Goal: Task Accomplishment & Management: Manage account settings

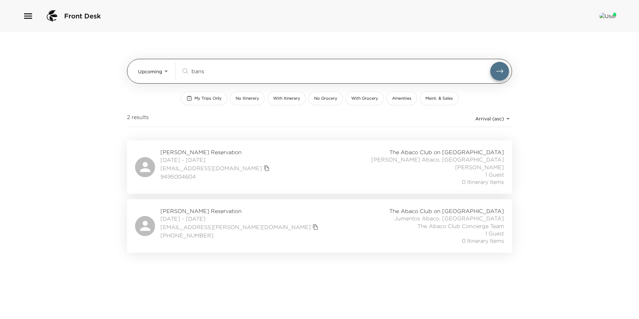
click at [210, 74] on input "bans" at bounding box center [341, 71] width 299 height 8
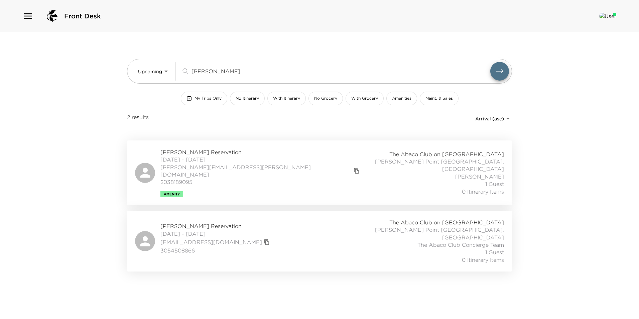
type input "[PERSON_NAME]"
click at [197, 153] on span "[PERSON_NAME] Reservation" at bounding box center [260, 151] width 201 height 7
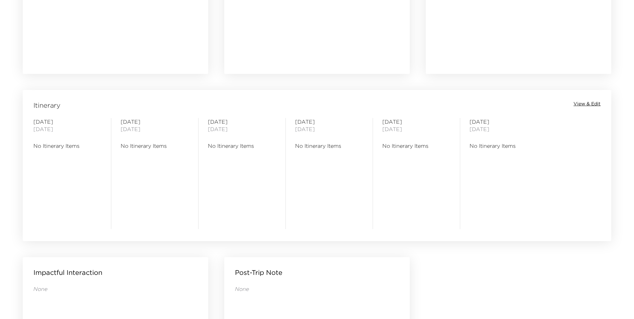
scroll to position [468, 0]
click at [582, 105] on span "View & Edit" at bounding box center [587, 103] width 27 height 7
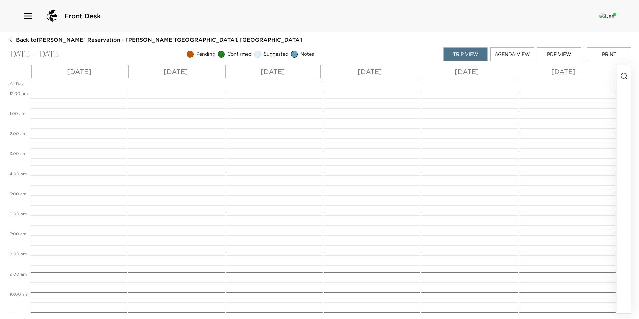
scroll to position [160, 0]
click at [97, 75] on div "Wed 10/15" at bounding box center [79, 71] width 96 height 13
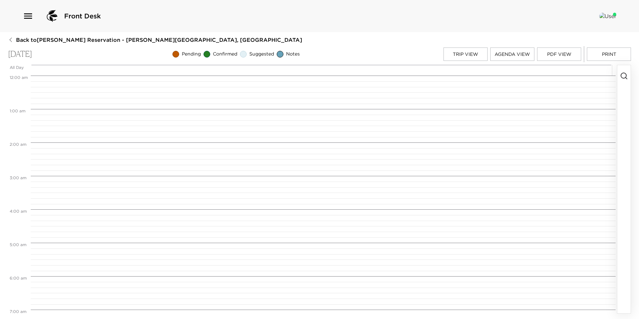
scroll to position [267, 0]
click at [621, 74] on icon "button" at bounding box center [624, 76] width 8 height 8
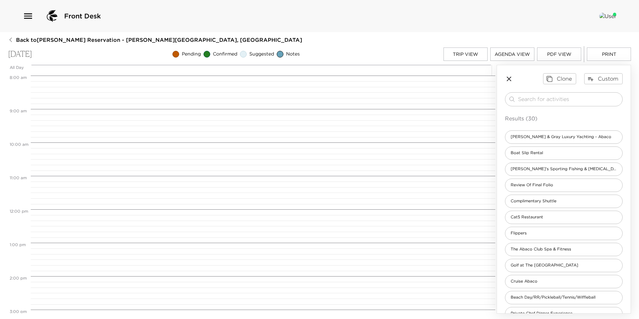
click at [538, 106] on div "​ Results (30) Barton & Gray Luxury Yachting - Abaco Boat Slip Rental Sam's Spo…" at bounding box center [564, 278] width 118 height 372
click at [536, 101] on input "search" at bounding box center [569, 99] width 102 height 8
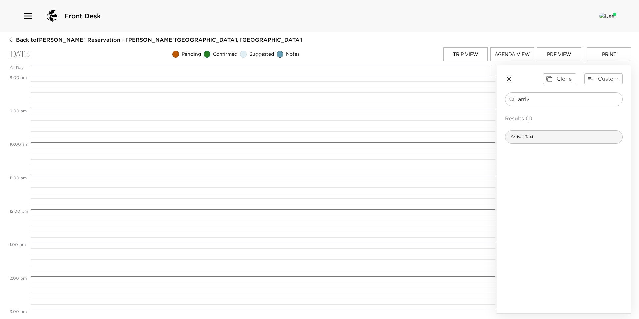
type input "arriv"
click at [533, 135] on span "Arrival Taxi" at bounding box center [522, 137] width 33 height 6
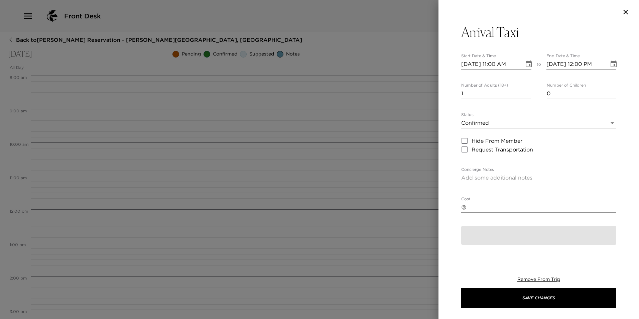
type textarea "$100 - $100 for the first 2 persons and any additional person(s) is $10 each pl…"
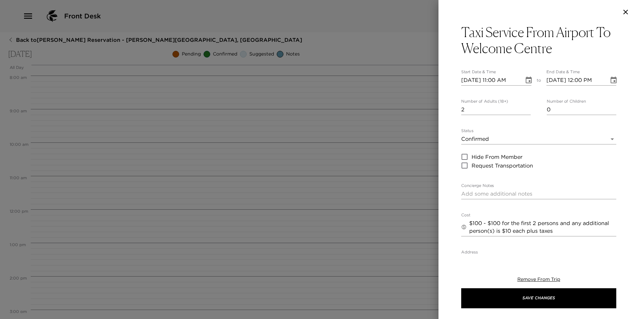
click at [526, 109] on input "2" at bounding box center [496, 109] width 70 height 11
click at [526, 109] on input "3" at bounding box center [496, 109] width 70 height 11
click at [526, 109] on input "4" at bounding box center [496, 109] width 70 height 11
click at [526, 109] on input "5" at bounding box center [496, 109] width 70 height 11
click at [526, 109] on input "6" at bounding box center [496, 109] width 70 height 11
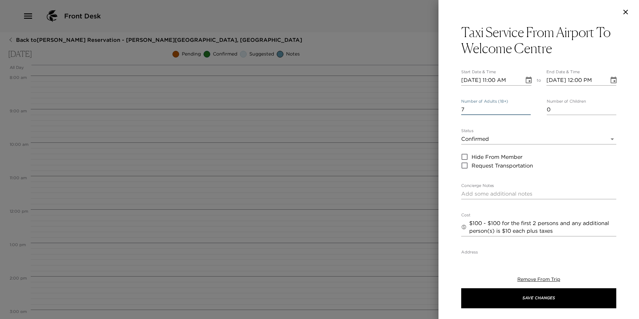
click at [526, 109] on input "7" at bounding box center [496, 109] width 70 height 11
click at [526, 109] on input "8" at bounding box center [496, 109] width 70 height 11
click at [526, 109] on input "9" at bounding box center [496, 109] width 70 height 11
type input "8"
click at [527, 111] on input "8" at bounding box center [496, 109] width 70 height 11
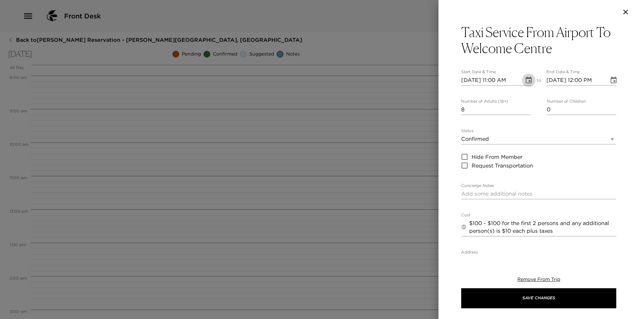
click at [527, 83] on icon "Choose date, selected date is Oct 15, 2025" at bounding box center [529, 80] width 6 height 7
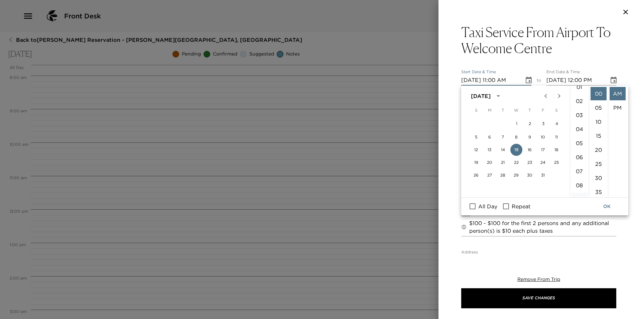
scroll to position [0, 0]
click at [582, 110] on li "01" at bounding box center [580, 107] width 16 height 13
click at [600, 148] on li "20" at bounding box center [599, 149] width 16 height 13
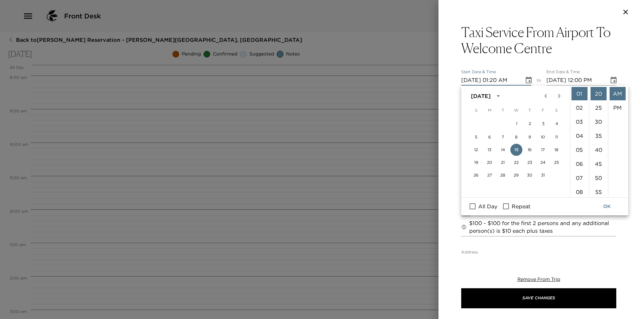
click at [502, 81] on input "10/15/2025 01:20 AM" at bounding box center [490, 80] width 58 height 11
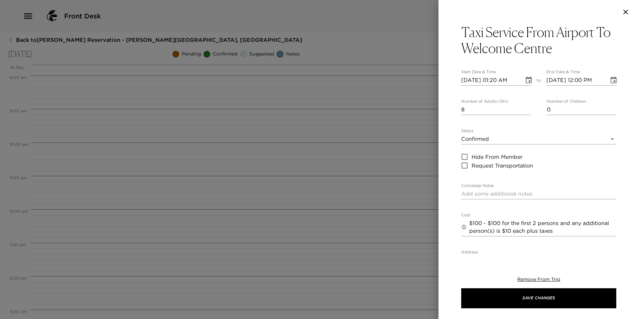
click at [505, 82] on input "10/15/2025 01:20 AM" at bounding box center [490, 80] width 58 height 11
type input "10/15/2025 01:24 PM"
type input "10/15/2025 02:24 PM"
type input "10/15/2025 01:24 PM"
click at [611, 81] on icon "Choose date, selected date is Oct 15, 2025" at bounding box center [614, 80] width 6 height 7
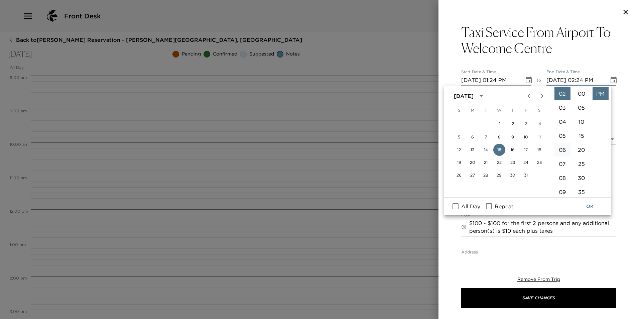
scroll to position [0, 0]
click at [561, 107] on li "01" at bounding box center [563, 107] width 16 height 13
type input "10/15/2025 01:24 PM"
click at [602, 218] on div "​ $100 - $100 for the first 2 persons and any additional person(s) is $10 each …" at bounding box center [538, 227] width 155 height 18
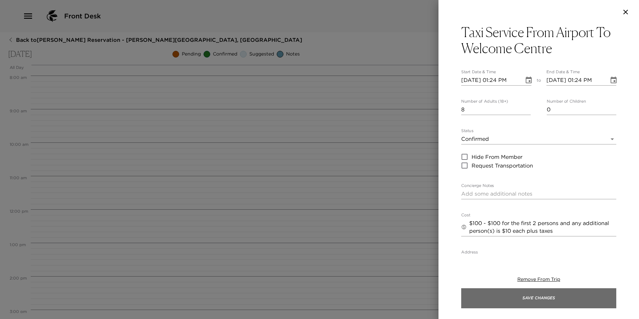
click at [545, 302] on button "Save Changes" at bounding box center [538, 298] width 155 height 20
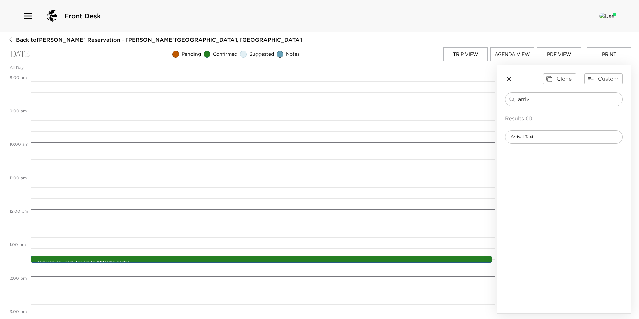
click at [461, 56] on button "Trip View" at bounding box center [466, 53] width 44 height 13
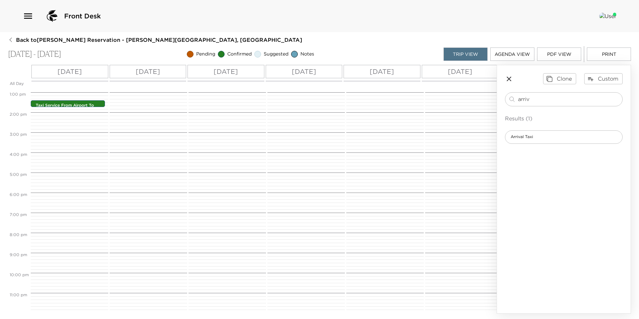
click at [507, 79] on div "Clone Custom arriv ​ Results (1) Arrival Taxi" at bounding box center [564, 108] width 134 height 86
click at [507, 79] on icon "button" at bounding box center [509, 79] width 8 height 8
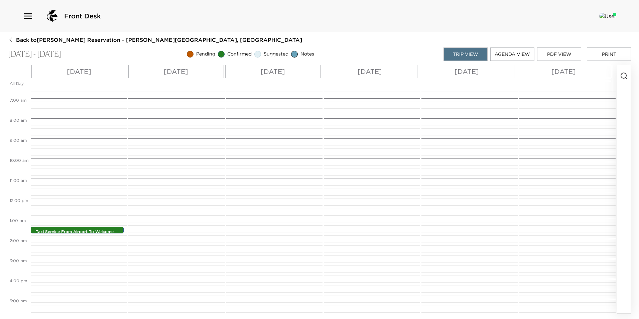
scroll to position [234, 0]
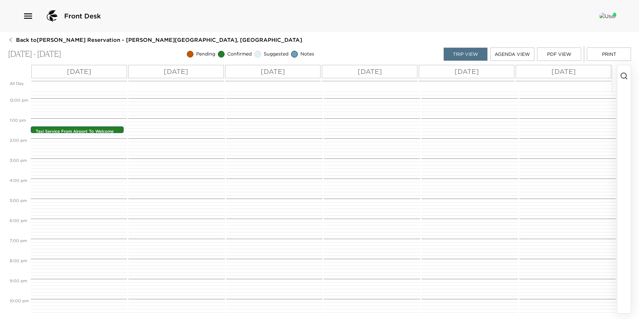
click at [589, 67] on div "Mon 10/20" at bounding box center [564, 71] width 96 height 13
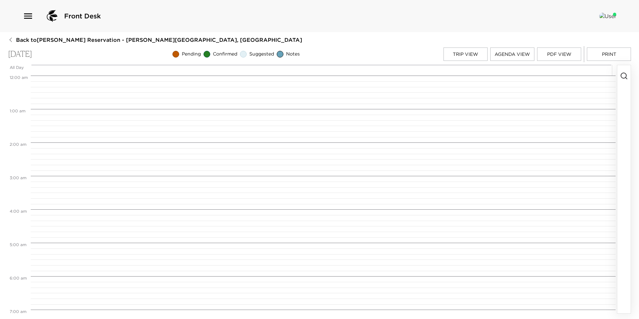
scroll to position [267, 0]
click at [623, 76] on icon "button" at bounding box center [624, 76] width 8 height 8
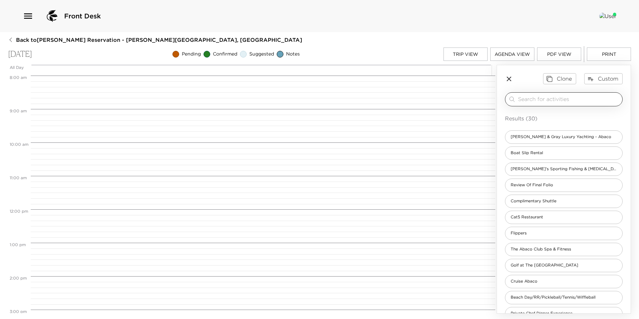
click at [544, 97] on input "search" at bounding box center [569, 99] width 102 height 8
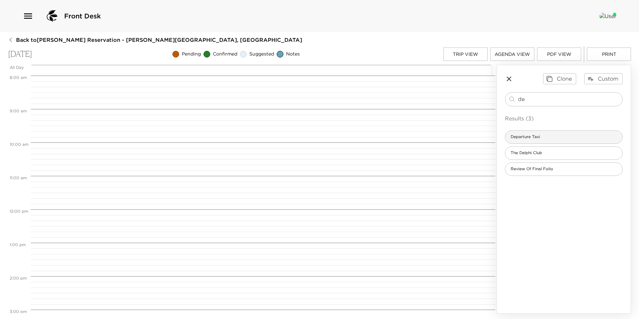
type input "de"
click at [552, 130] on div "Departure Taxi" at bounding box center [564, 136] width 118 height 13
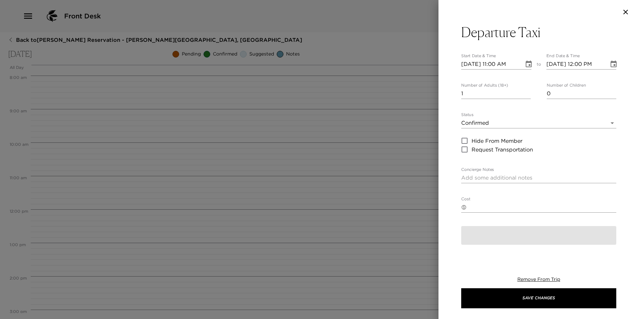
type textarea "$100 - For the first 2 persons any additional person is $10 each plus taxes"
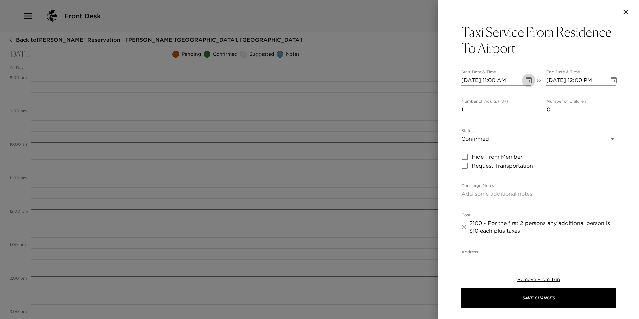
click at [529, 80] on icon "Choose date, selected date is Oct 20, 2025" at bounding box center [529, 80] width 6 height 7
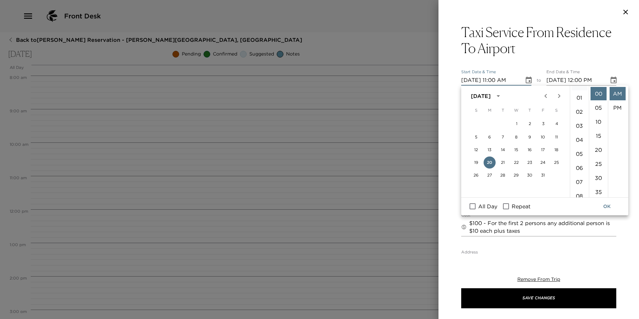
scroll to position [0, 0]
click at [578, 94] on li "12" at bounding box center [580, 93] width 16 height 13
click at [617, 106] on li "PM" at bounding box center [618, 107] width 16 height 13
type input "10/20/2025 12:00 PM"
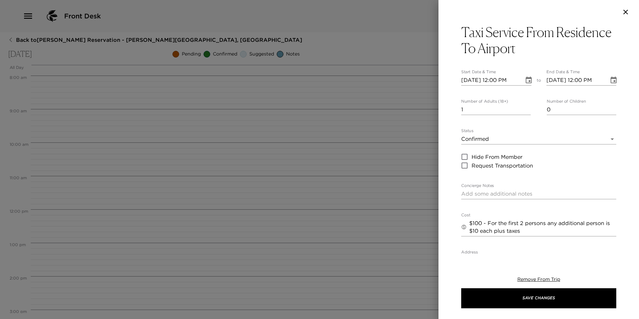
scroll to position [14, 0]
click at [611, 78] on icon "Choose date, selected date is Oct 20, 2025" at bounding box center [614, 80] width 6 height 7
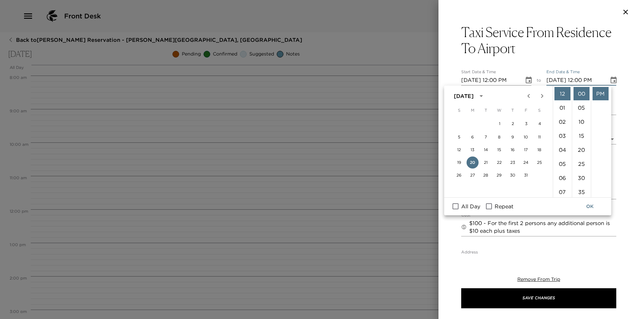
click at [589, 205] on button "OK" at bounding box center [589, 206] width 21 height 12
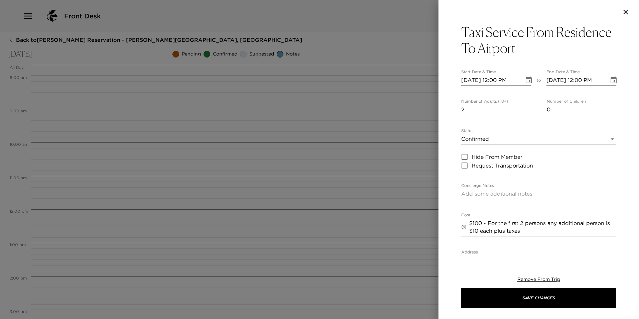
click at [526, 108] on input "2" at bounding box center [496, 109] width 70 height 11
click at [526, 108] on input "3" at bounding box center [496, 109] width 70 height 11
click at [526, 108] on input "4" at bounding box center [496, 109] width 70 height 11
click at [526, 108] on input "5" at bounding box center [496, 109] width 70 height 11
click at [526, 108] on input "6" at bounding box center [496, 109] width 70 height 11
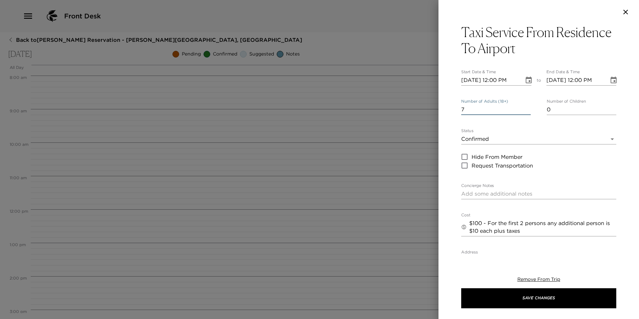
click at [526, 108] on input "7" at bounding box center [496, 109] width 70 height 11
type input "8"
click at [526, 108] on input "8" at bounding box center [496, 109] width 70 height 11
drag, startPoint x: 504, startPoint y: 145, endPoint x: 498, endPoint y: 140, distance: 7.4
click at [504, 144] on div "Status Confirmed Confirmed Hide From Member Request Transportation" at bounding box center [538, 148] width 155 height 41
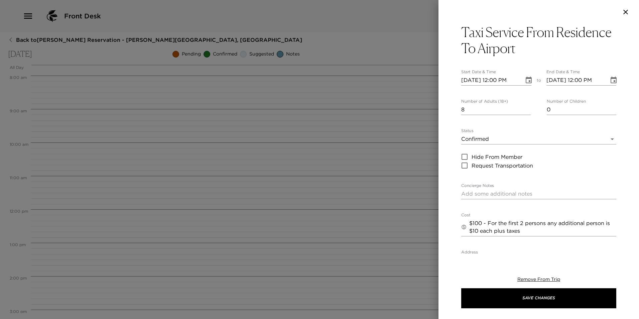
click at [496, 139] on body "Front Desk Back to Brad Blum Reservation - Sandy Point Abaco, Bahamas Monday, O…" at bounding box center [319, 159] width 639 height 319
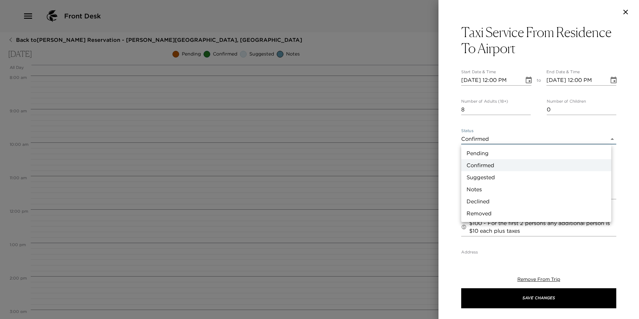
click at [481, 164] on li "Confirmed" at bounding box center [536, 165] width 150 height 12
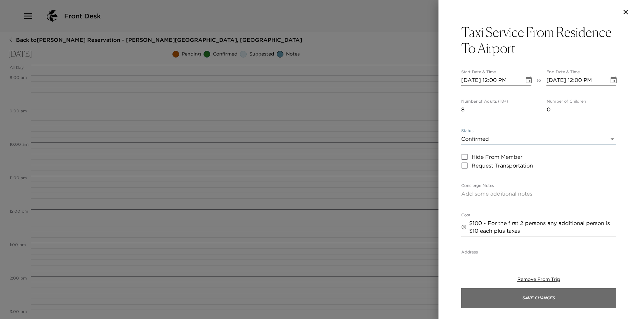
click at [537, 302] on button "Save Changes" at bounding box center [538, 298] width 155 height 20
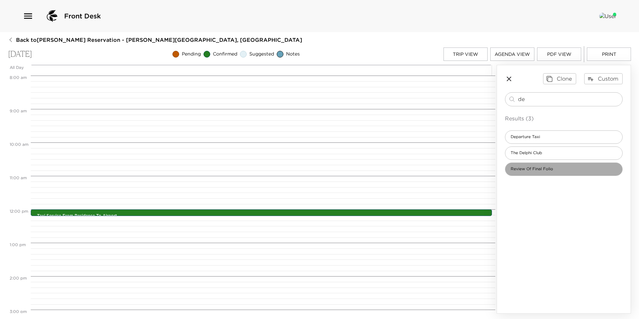
click at [525, 175] on div "Review Of Final Folio" at bounding box center [564, 168] width 118 height 13
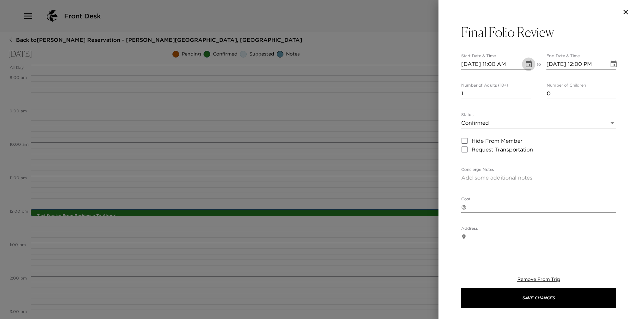
click at [525, 68] on button "Choose date, selected date is Oct 20, 2025" at bounding box center [528, 64] width 13 height 13
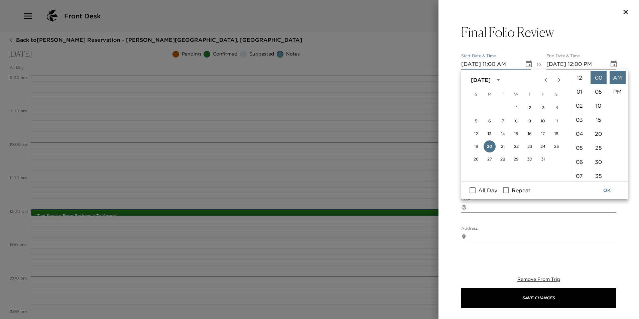
scroll to position [154, 0]
click at [601, 136] on li "45" at bounding box center [599, 136] width 16 height 13
type input "10/20/2025 11:45 AM"
click at [605, 189] on button "OK" at bounding box center [606, 190] width 21 height 12
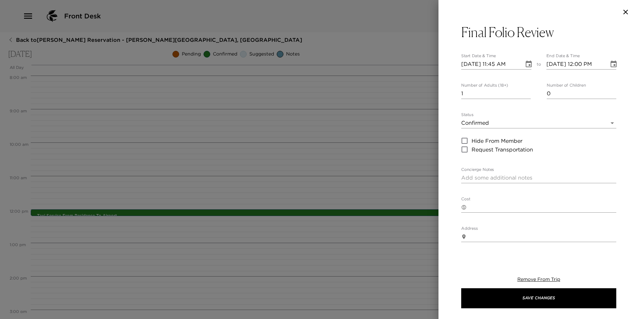
click at [611, 66] on icon "Choose date, selected date is Oct 20, 2025" at bounding box center [614, 64] width 6 height 7
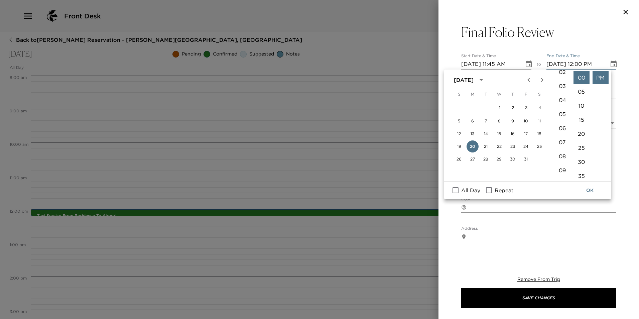
scroll to position [134, 0]
click at [560, 97] on li "11" at bounding box center [563, 98] width 16 height 13
click at [584, 101] on li "45" at bounding box center [582, 103] width 16 height 13
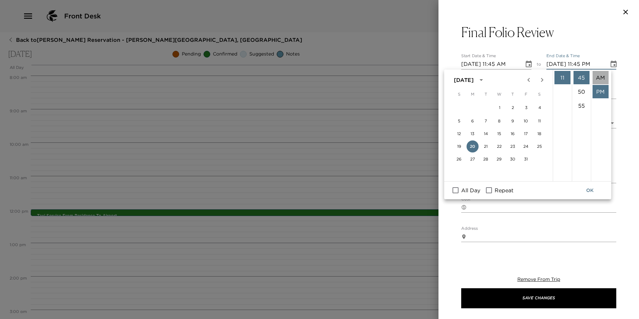
click at [597, 81] on li "AM" at bounding box center [601, 77] width 16 height 13
type input "10/20/2025 11:45 AM"
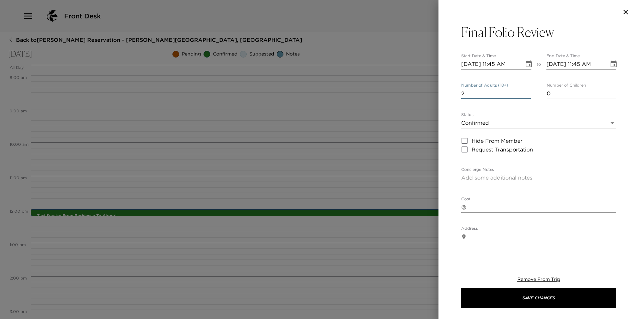
click at [526, 91] on input "2" at bounding box center [496, 93] width 70 height 11
click at [526, 91] on input "3" at bounding box center [496, 93] width 70 height 11
click at [526, 91] on input "4" at bounding box center [496, 93] width 70 height 11
click at [526, 91] on input "5" at bounding box center [496, 93] width 70 height 11
click at [526, 91] on input "6" at bounding box center [496, 93] width 70 height 11
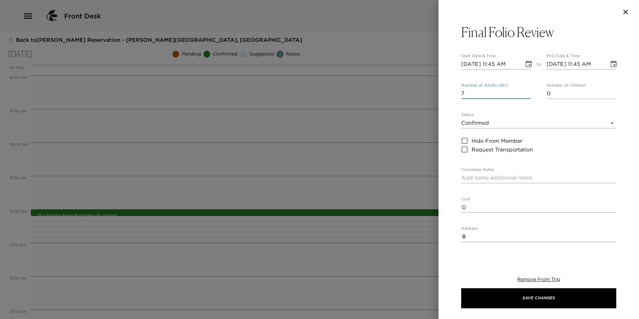
click at [526, 91] on input "7" at bounding box center [496, 93] width 70 height 11
type input "8"
click at [526, 91] on input "8" at bounding box center [496, 93] width 70 height 11
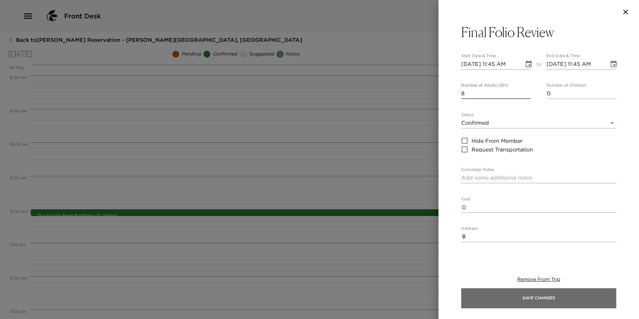
click at [496, 299] on button "Save Changes" at bounding box center [538, 298] width 155 height 20
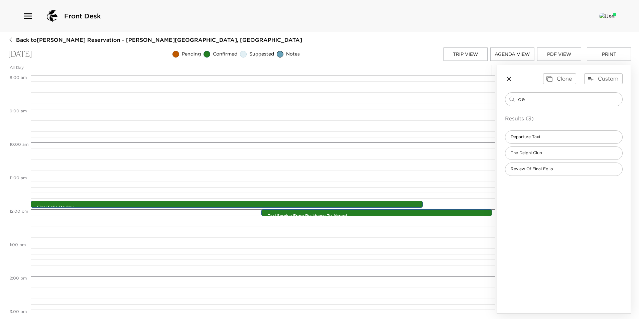
click at [484, 56] on button "Trip View" at bounding box center [466, 53] width 44 height 13
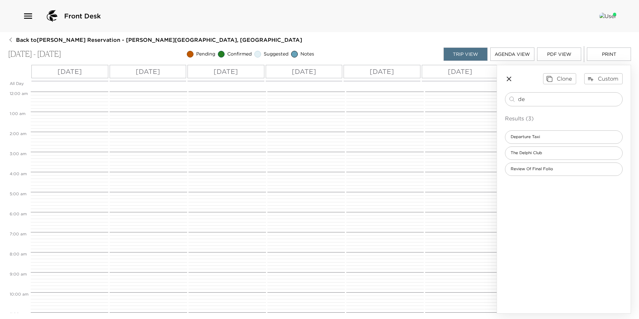
scroll to position [265, 0]
click at [510, 78] on icon "button" at bounding box center [509, 79] width 5 height 5
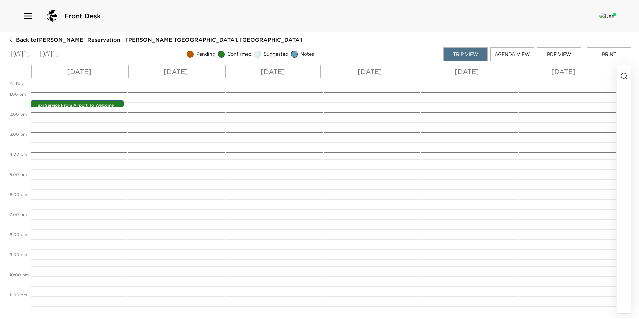
scroll to position [260, 0]
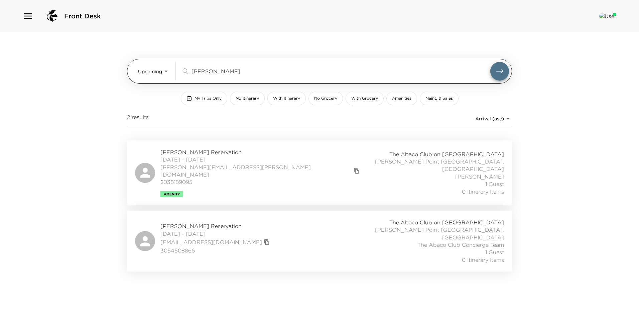
click at [317, 79] on div "blum ​" at bounding box center [345, 71] width 328 height 19
click at [315, 76] on div "blum ​" at bounding box center [345, 71] width 328 height 19
click at [314, 76] on div "blum ​" at bounding box center [345, 71] width 328 height 19
click at [311, 73] on input "[PERSON_NAME]" at bounding box center [341, 71] width 299 height 8
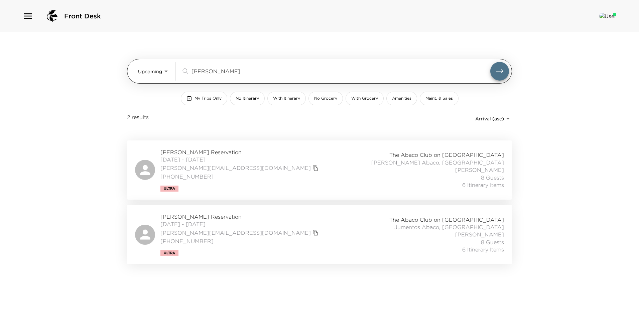
type input "jim joye"
click at [490, 62] on button "submit" at bounding box center [499, 71] width 19 height 19
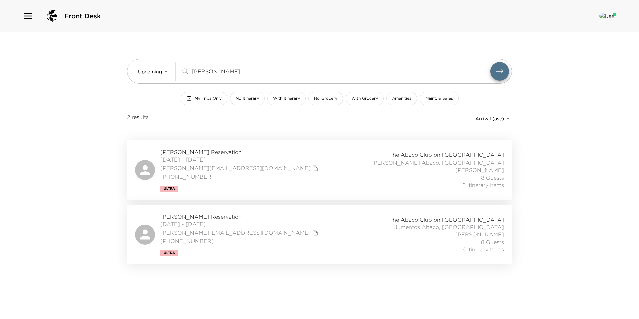
click at [281, 160] on div "Jim Joyce Jr. Reservation 10/11/2025 - 10/14/2025 jim.joycejr@jjoyces.com 651-3…" at bounding box center [319, 169] width 369 height 43
click at [330, 227] on div "Jim Joyce Jr. Reservation 10/11/2025 - 10/14/2025 jim.joycejr@jjoyces.com 651-3…" at bounding box center [319, 234] width 369 height 43
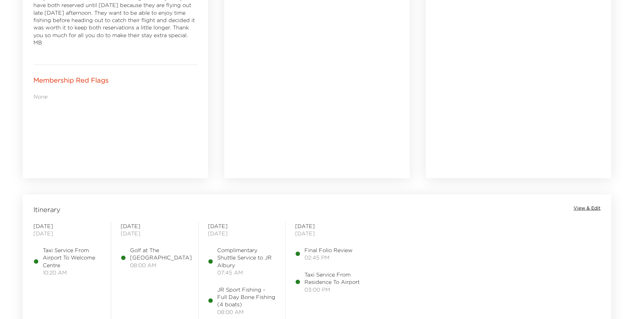
scroll to position [435, 0]
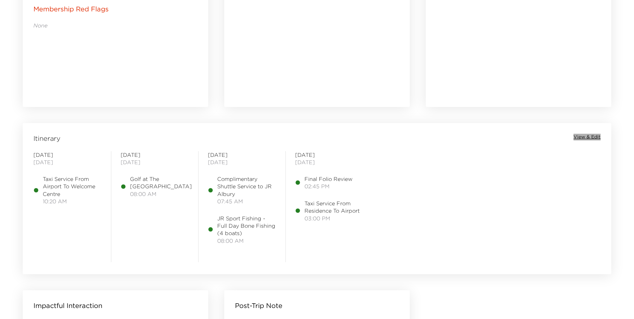
click at [580, 135] on span "View & Edit" at bounding box center [587, 137] width 27 height 7
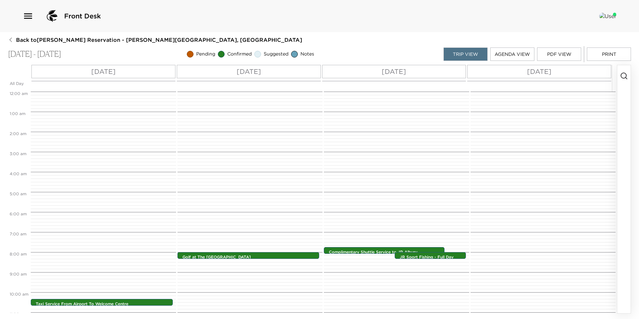
scroll to position [155, 0]
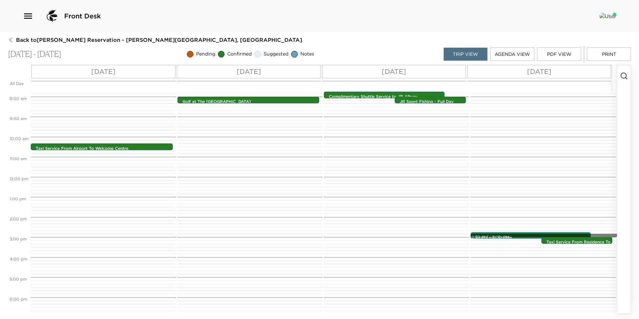
drag, startPoint x: 505, startPoint y: 235, endPoint x: 374, endPoint y: 236, distance: 130.7
click at [374, 236] on div "12:00 AM 1:00 AM 2:00 AM 3:00 AM 4:00 AM 5:00 AM 6:00 AM 7:00 AM 8:00 AM 9:00 A…" at bounding box center [312, 202] width 609 height 221
click at [513, 233] on div "Final Folio Review 2:45pm - 2:45pm" at bounding box center [532, 235] width 117 height 5
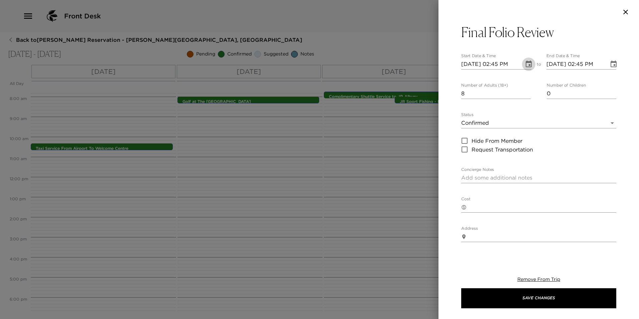
click at [526, 65] on icon "Choose date, selected date is Oct 14, 2025" at bounding box center [529, 64] width 6 height 7
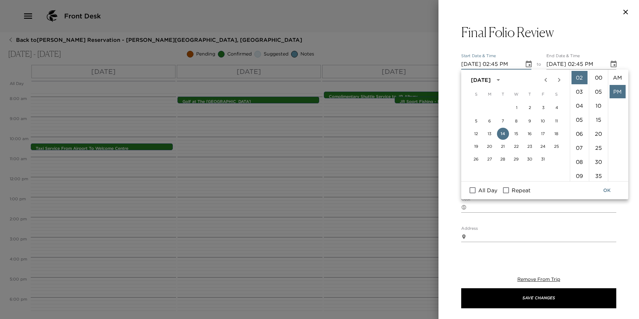
scroll to position [14, 0]
click at [515, 189] on span "Repeat" at bounding box center [521, 190] width 19 height 8
click at [513, 189] on input "Repeat" at bounding box center [506, 190] width 14 height 9
checkbox input "true"
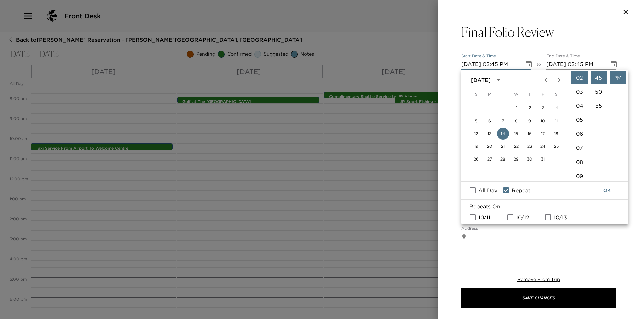
click at [548, 219] on input "10/13" at bounding box center [548, 217] width 14 height 9
checkbox input "true"
click at [604, 188] on button "OK" at bounding box center [606, 190] width 21 height 12
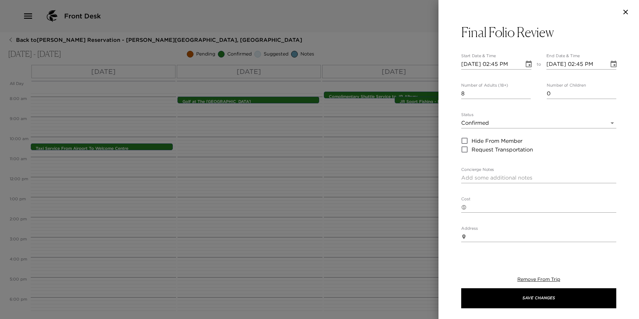
click at [585, 289] on button "Save Changes" at bounding box center [538, 298] width 155 height 20
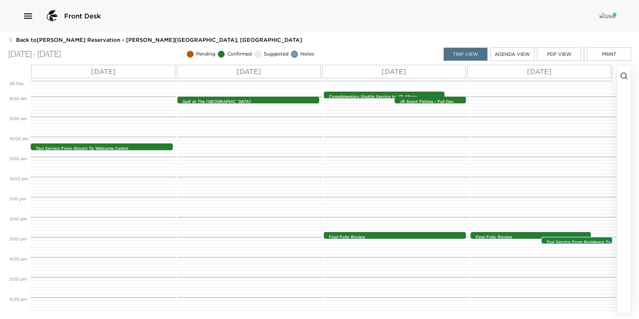
click at [577, 244] on div "Taxi Service From Residence To Airport 3:00pm - 3:00pm" at bounding box center [577, 240] width 71 height 7
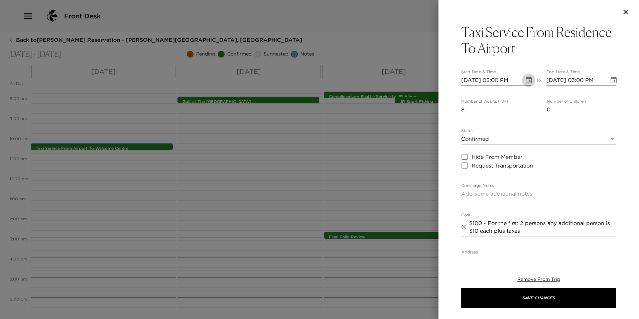
click at [532, 80] on button "Choose date, selected date is Oct 14, 2025" at bounding box center [528, 80] width 13 height 13
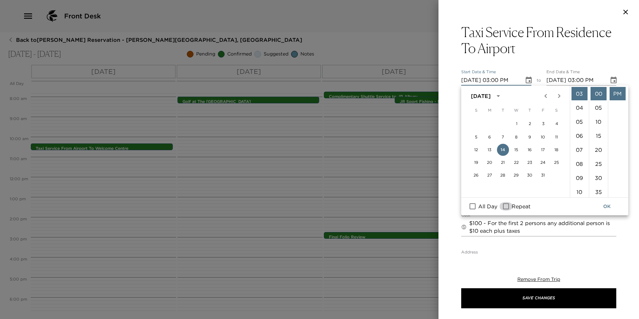
click at [513, 204] on input "Repeat" at bounding box center [506, 206] width 14 height 9
checkbox input "true"
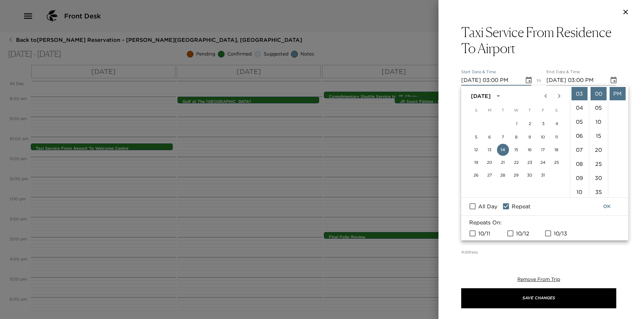
click at [550, 231] on input "10/13" at bounding box center [548, 233] width 14 height 9
checkbox input "true"
click at [606, 208] on button "OK" at bounding box center [606, 206] width 21 height 12
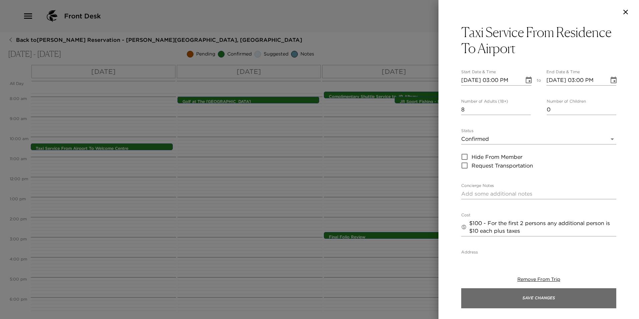
click at [526, 303] on button "Save Changes" at bounding box center [538, 298] width 155 height 20
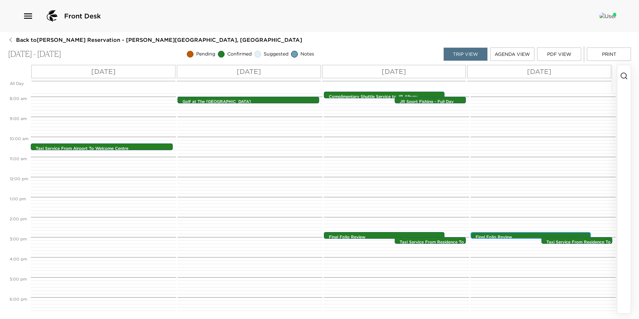
click at [530, 234] on div "Final Folio Review 2:45pm - 2:45pm" at bounding box center [532, 235] width 117 height 5
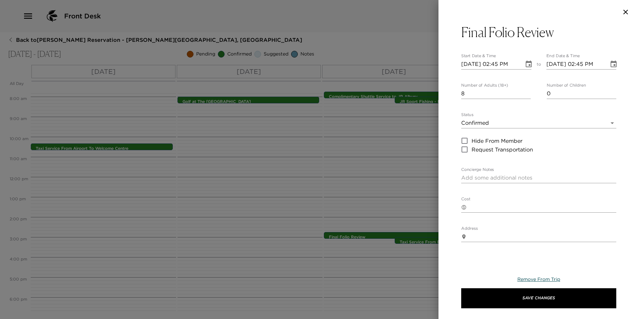
click at [545, 280] on span "Remove From Trip" at bounding box center [539, 279] width 43 height 6
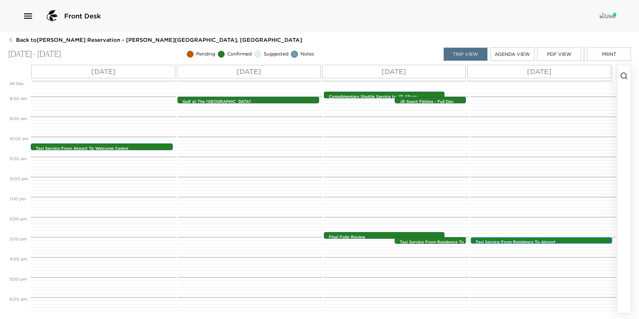
click at [563, 239] on div "Taxi Service From Residence To Airport 3:00pm - 3:00pm" at bounding box center [543, 240] width 138 height 5
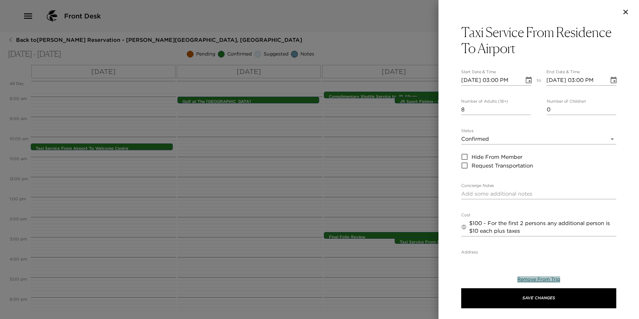
click at [539, 280] on span "Remove From Trip" at bounding box center [539, 279] width 43 height 6
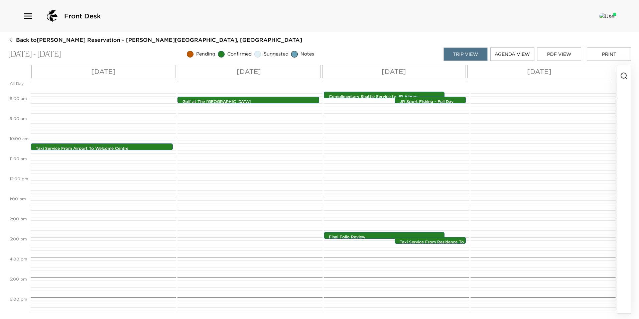
scroll to position [260, 0]
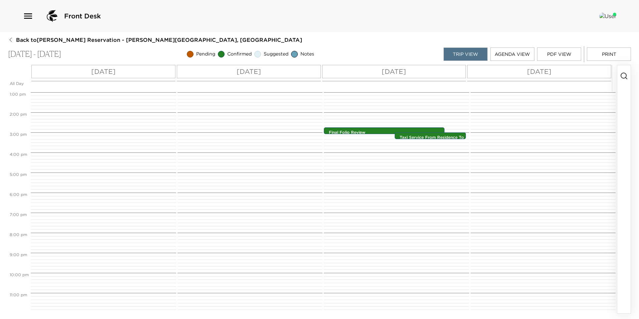
click at [130, 73] on div "Sat 10/11" at bounding box center [103, 71] width 144 height 13
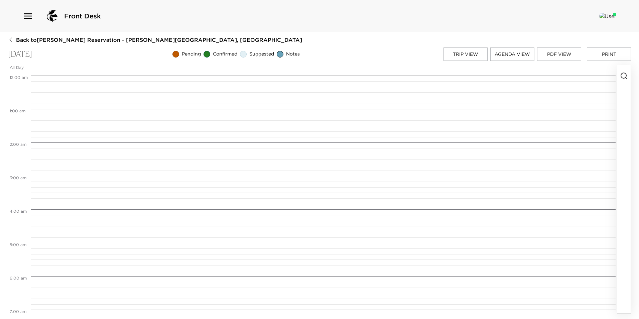
scroll to position [345, 0]
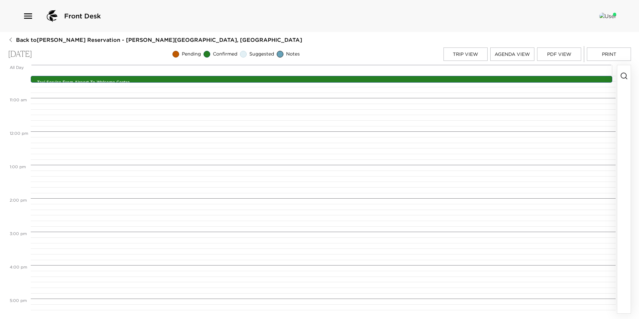
click at [626, 74] on icon "button" at bounding box center [624, 76] width 8 height 8
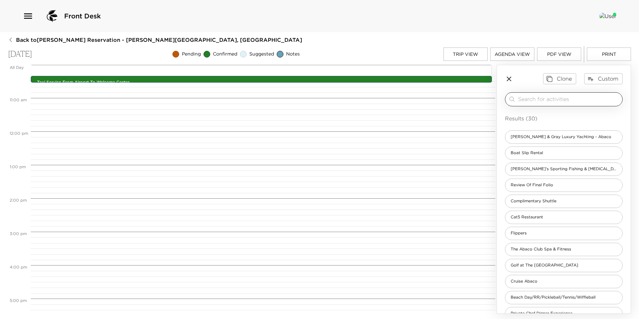
click at [552, 99] on input "search" at bounding box center [569, 99] width 102 height 8
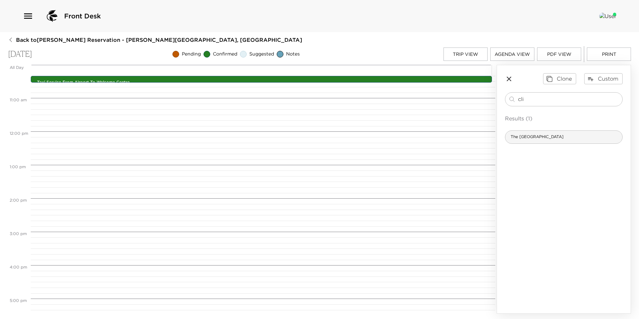
type input "cli"
click at [527, 142] on div "The Cliff House" at bounding box center [564, 136] width 118 height 13
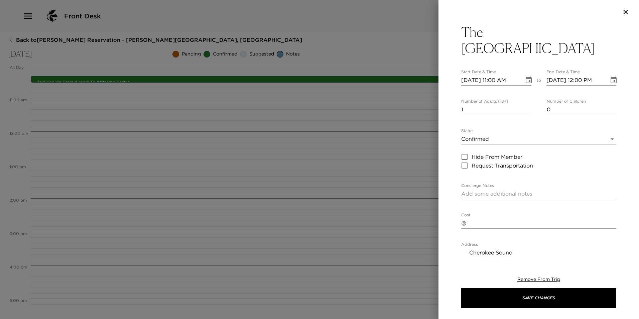
click at [526, 77] on icon "Choose date, selected date is Oct 11, 2025" at bounding box center [529, 80] width 6 height 7
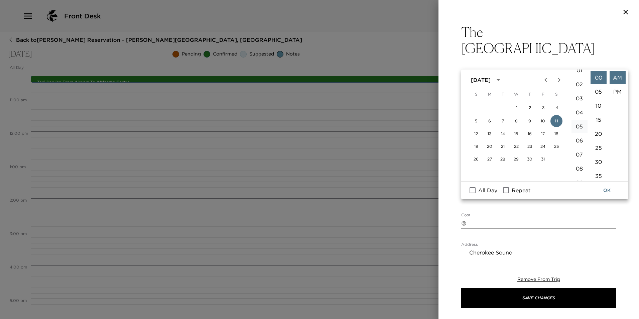
scroll to position [21, 0]
click at [579, 151] on li "07" at bounding box center [580, 154] width 16 height 13
click at [613, 86] on li "PM" at bounding box center [618, 91] width 16 height 13
type input "10/11/2025 07:00 PM"
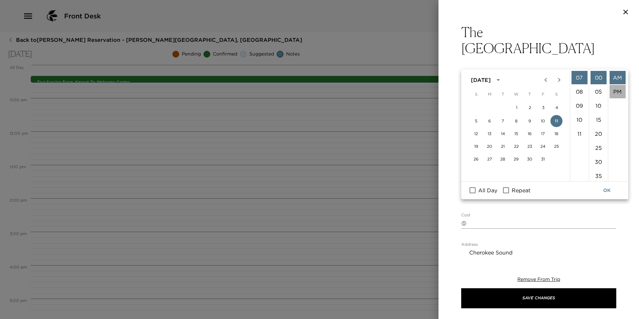
scroll to position [14, 0]
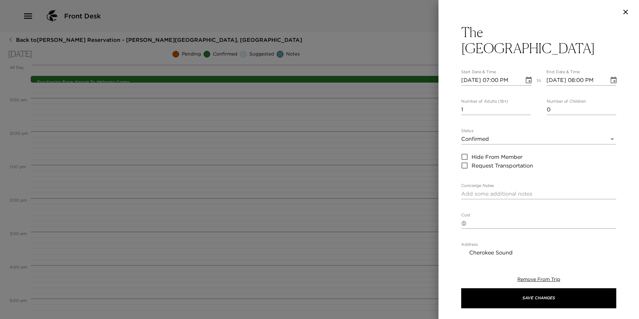
click at [617, 63] on div "The Cliff House Start Date & Time 10/11/2025 07:00 PM to End Date & Time 10/11/…" at bounding box center [539, 139] width 201 height 231
click at [610, 76] on icon "Choose date, selected date is Oct 11, 2025" at bounding box center [614, 80] width 8 height 8
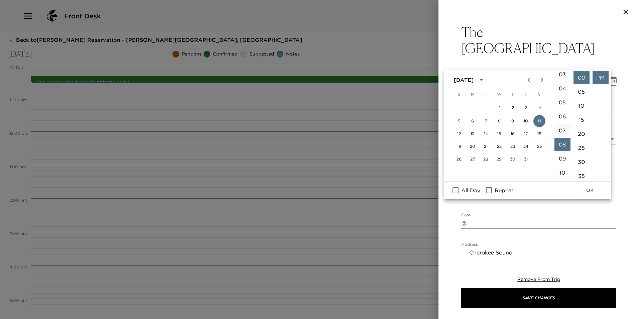
click at [561, 131] on li "07" at bounding box center [563, 130] width 16 height 13
type input "10/11/2025 07:00 PM"
click at [590, 194] on button "OK" at bounding box center [589, 190] width 21 height 12
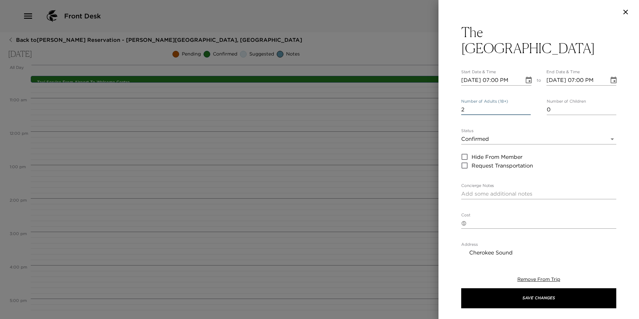
click at [526, 104] on input "2" at bounding box center [496, 109] width 70 height 11
click at [526, 104] on input "3" at bounding box center [496, 109] width 70 height 11
click at [526, 104] on input "4" at bounding box center [496, 109] width 70 height 11
click at [526, 104] on input "5" at bounding box center [496, 109] width 70 height 11
click at [526, 104] on input "6" at bounding box center [496, 109] width 70 height 11
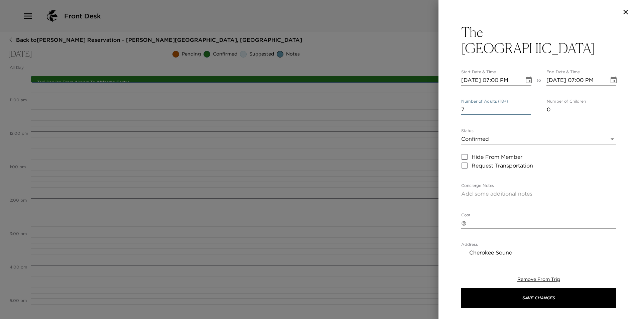
click at [526, 104] on input "7" at bounding box center [496, 109] width 70 height 11
type input "8"
click at [526, 104] on input "8" at bounding box center [496, 109] width 70 height 11
click at [497, 128] on div "Status Confirmed Confirmed Hide From Member Request Transportation" at bounding box center [538, 148] width 155 height 41
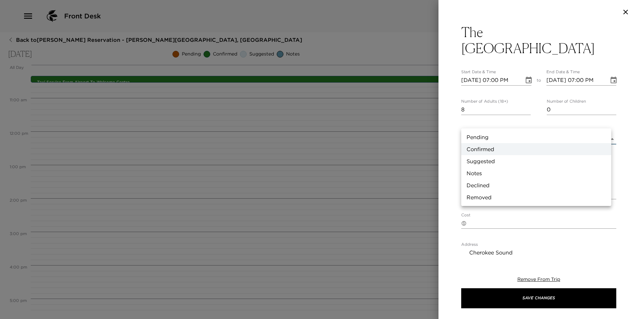
click at [497, 127] on body "Front Desk Back to Jim Joyce Jr. Reservation - Walker Abaco, Bahamas Saturday, …" at bounding box center [319, 159] width 639 height 319
click at [493, 138] on li "Pending" at bounding box center [536, 137] width 150 height 12
type input "Pending"
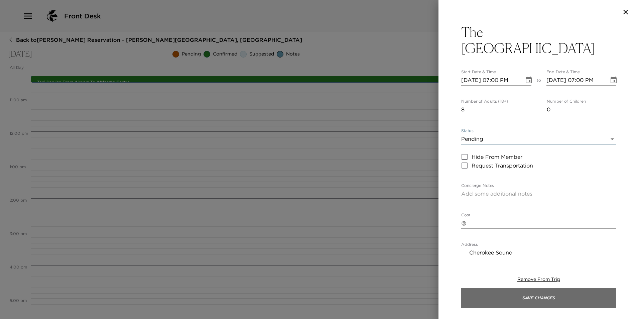
click at [513, 289] on button "Save Changes" at bounding box center [538, 298] width 155 height 20
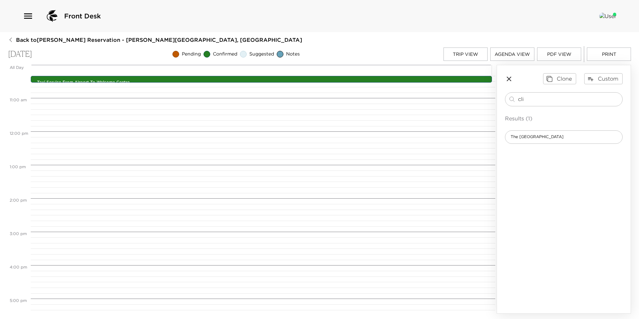
click at [454, 55] on button "Trip View" at bounding box center [466, 53] width 44 height 13
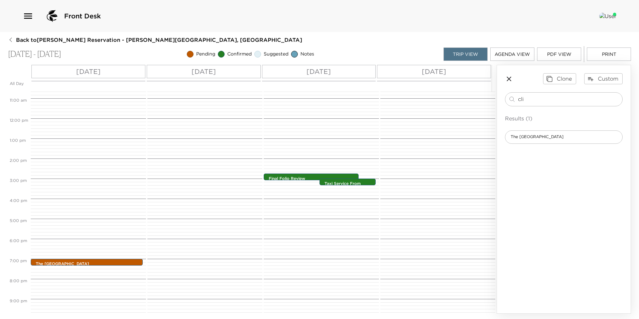
scroll to position [260, 0]
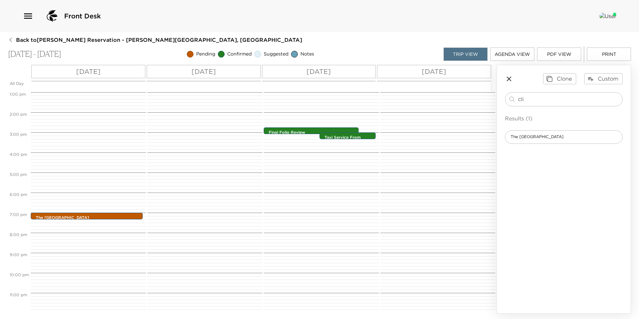
click at [192, 67] on p "Sun 10/12" at bounding box center [204, 72] width 24 height 10
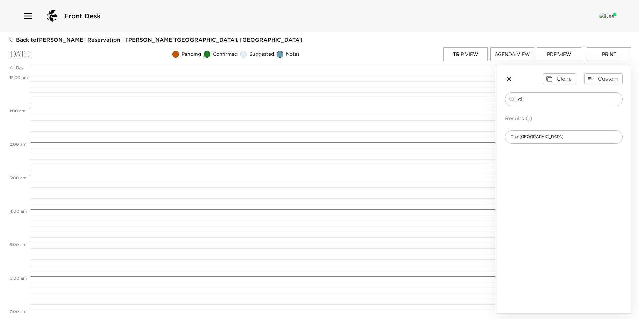
scroll to position [267, 0]
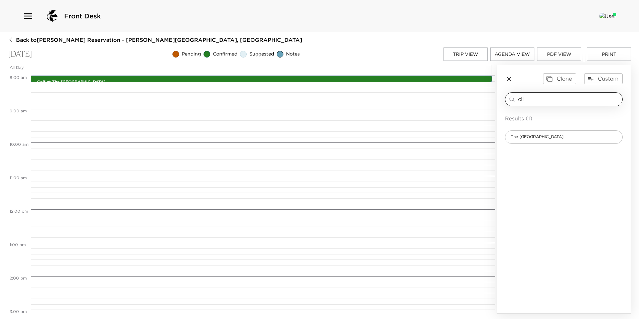
click at [528, 97] on input "cli" at bounding box center [569, 99] width 102 height 8
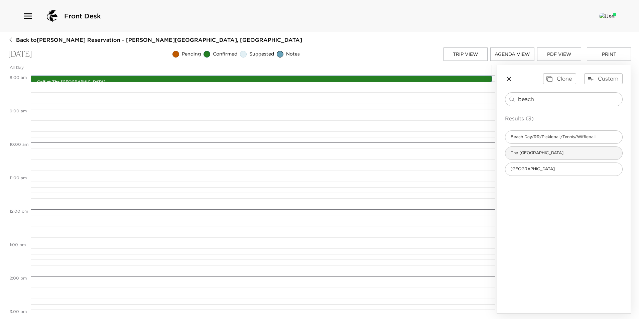
type input "beach"
click at [526, 148] on div "The Beach House" at bounding box center [564, 152] width 118 height 13
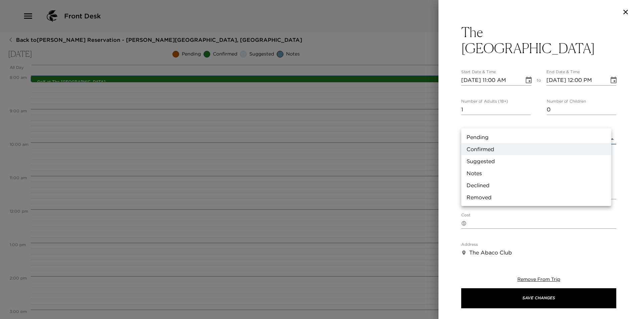
click at [505, 127] on body "Front Desk Back to Jim Joyce Jr. Reservation - Walker Abaco, Bahamas Sunday, Oc…" at bounding box center [319, 159] width 639 height 319
click at [481, 138] on li "Pending" at bounding box center [536, 137] width 150 height 12
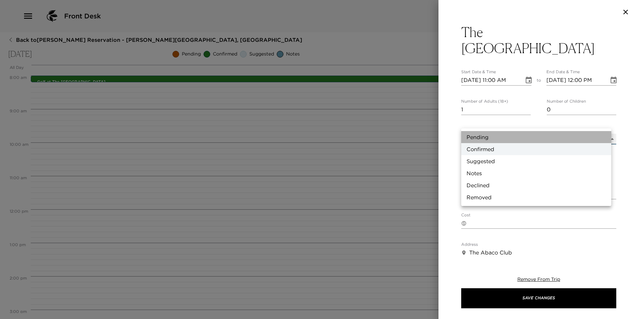
type input "Pending"
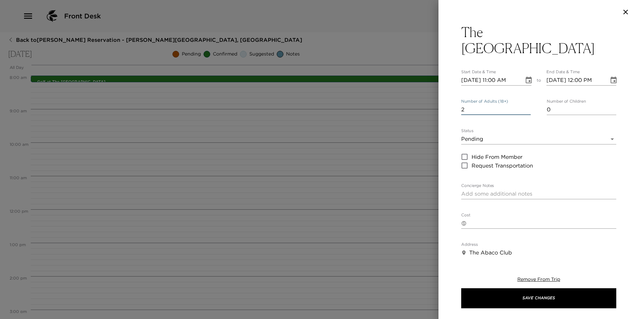
click at [524, 104] on input "2" at bounding box center [496, 109] width 70 height 11
click at [524, 104] on input "3" at bounding box center [496, 109] width 70 height 11
click at [524, 104] on input "4" at bounding box center [496, 109] width 70 height 11
click at [524, 104] on input "5" at bounding box center [496, 109] width 70 height 11
click at [524, 104] on input "6" at bounding box center [496, 109] width 70 height 11
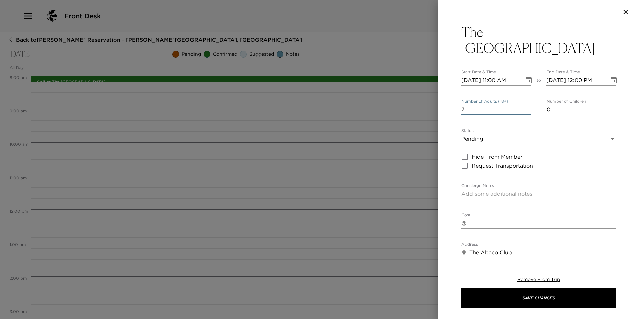
click at [524, 104] on input "7" at bounding box center [496, 109] width 70 height 11
type input "8"
click at [527, 104] on input "8" at bounding box center [496, 109] width 70 height 11
click at [526, 77] on icon "Choose date, selected date is Oct 12, 2025" at bounding box center [529, 80] width 6 height 7
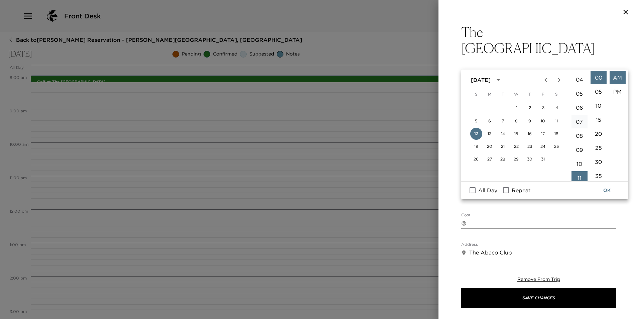
click at [576, 120] on li "07" at bounding box center [580, 121] width 16 height 13
click at [615, 92] on li "PM" at bounding box center [618, 91] width 16 height 13
type input "10/12/2025 07:00 PM"
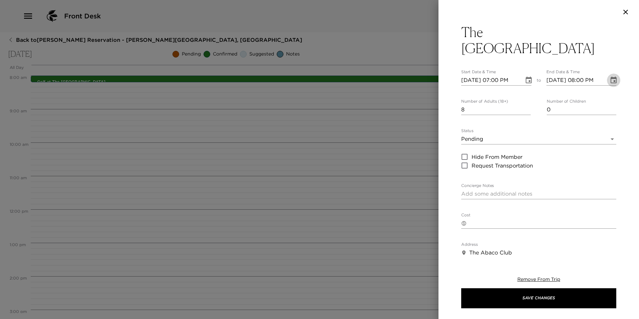
drag, startPoint x: 612, startPoint y: 63, endPoint x: 606, endPoint y: 66, distance: 6.7
click at [611, 76] on icon "Choose date, selected date is Oct 12, 2025" at bounding box center [614, 80] width 8 height 8
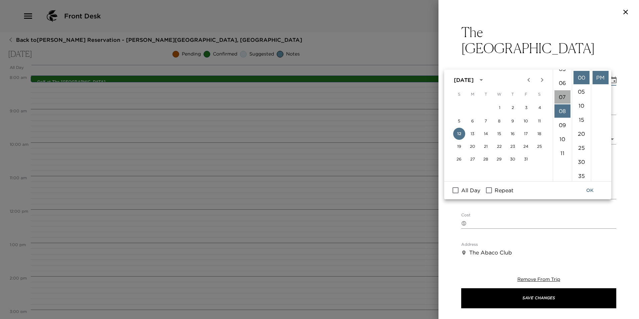
click at [559, 96] on li "07" at bounding box center [563, 96] width 16 height 13
type input "10/12/2025 07:00 PM"
click at [589, 192] on button "OK" at bounding box center [589, 190] width 21 height 12
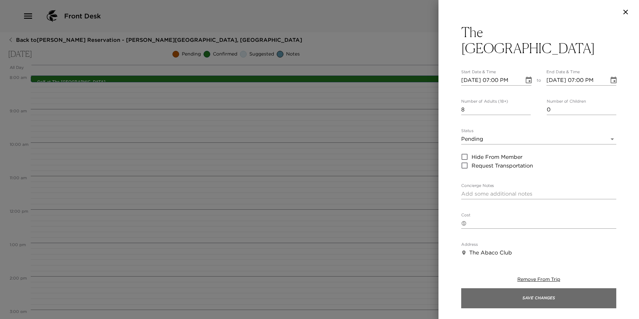
click at [522, 298] on button "Save Changes" at bounding box center [538, 298] width 155 height 20
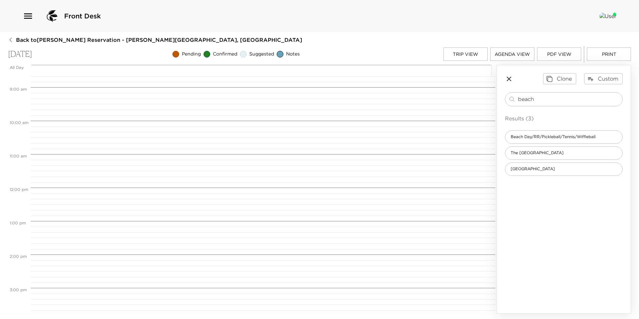
scroll to position [301, 0]
click at [445, 55] on button "Trip View" at bounding box center [466, 53] width 44 height 13
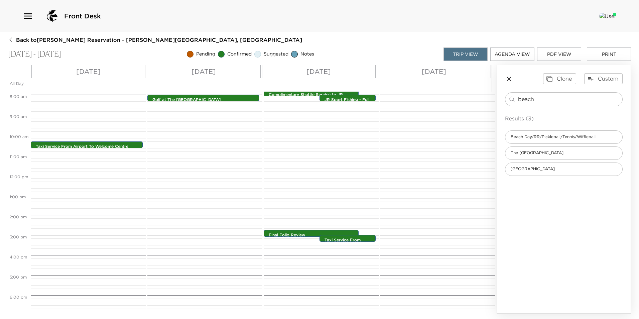
scroll to position [260, 0]
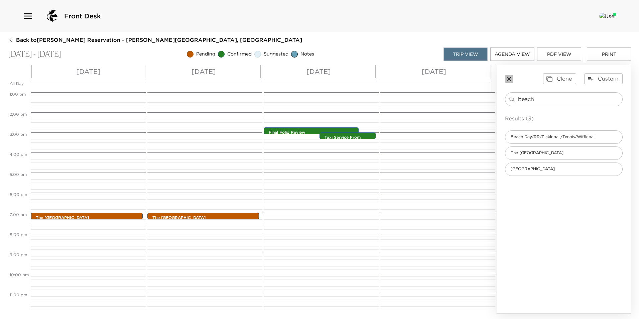
click at [511, 79] on icon "button" at bounding box center [509, 79] width 8 height 8
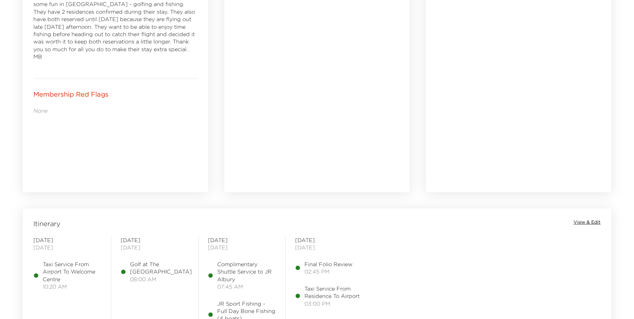
scroll to position [435, 0]
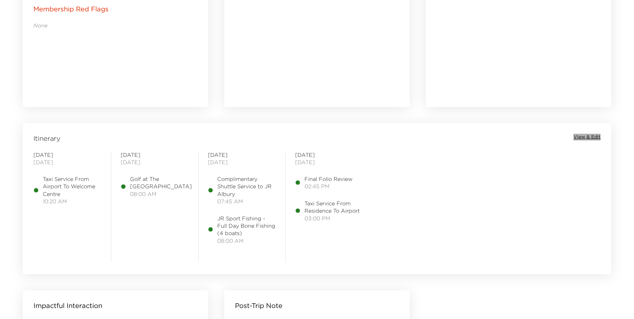
click at [586, 137] on span "View & Edit" at bounding box center [587, 137] width 27 height 7
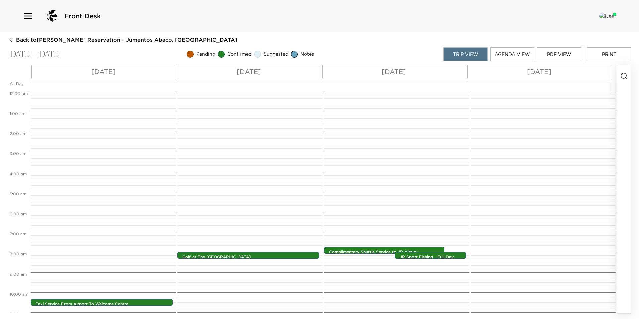
scroll to position [155, 0]
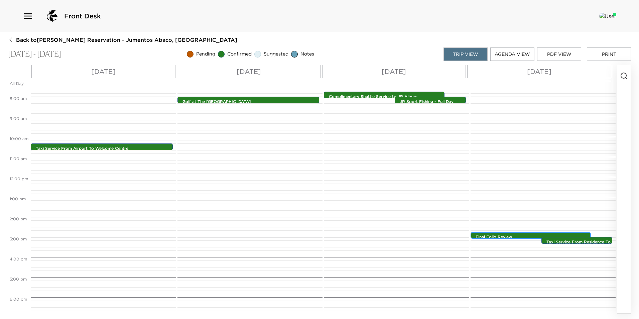
click at [499, 235] on p "Final Folio Review" at bounding box center [533, 237] width 114 height 6
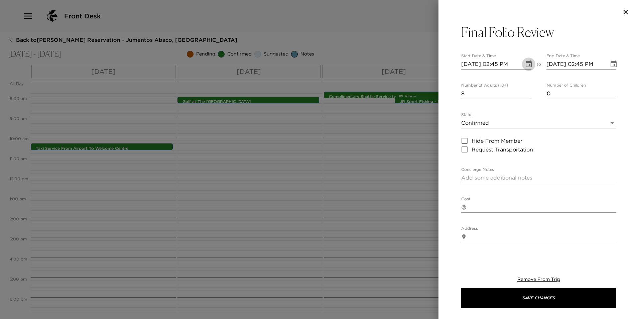
click at [526, 64] on icon "Choose date, selected date is Oct 14, 2025" at bounding box center [529, 64] width 8 height 8
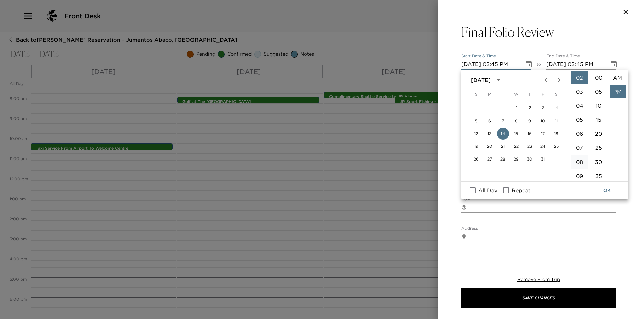
scroll to position [14, 0]
click at [517, 189] on span "Repeat" at bounding box center [521, 190] width 19 height 8
click at [513, 189] on input "Repeat" at bounding box center [506, 190] width 14 height 9
checkbox input "true"
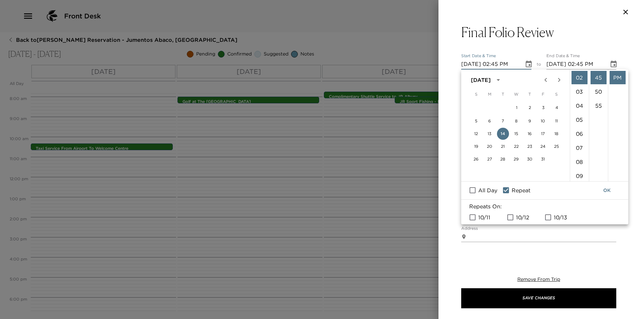
drag, startPoint x: 546, startPoint y: 223, endPoint x: 546, endPoint y: 220, distance: 3.7
click at [546, 223] on div "Repeats On: 10/11 10/12 10/13" at bounding box center [544, 212] width 167 height 25
click at [547, 218] on input "10/13" at bounding box center [548, 217] width 14 height 9
checkbox input "true"
click at [600, 194] on button "OK" at bounding box center [606, 190] width 21 height 12
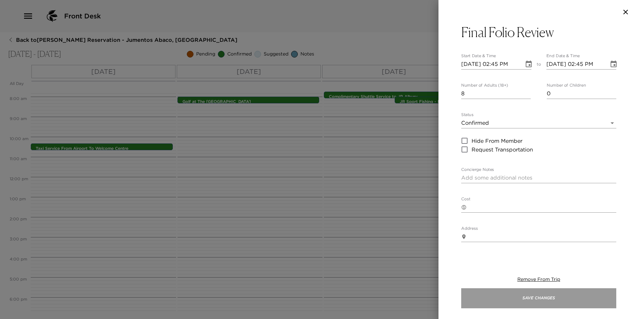
click at [588, 292] on button "Save Changes" at bounding box center [538, 298] width 155 height 20
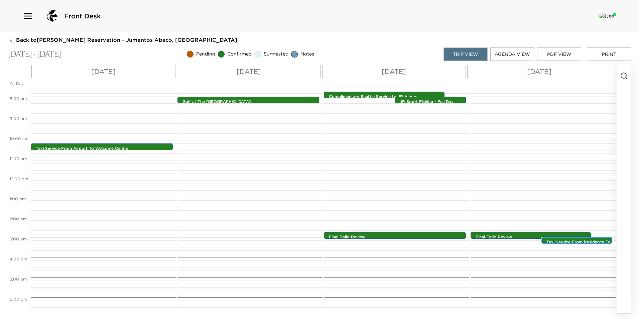
click at [581, 241] on p "Taxi Service From Residence To Airport" at bounding box center [579, 244] width 64 height 11
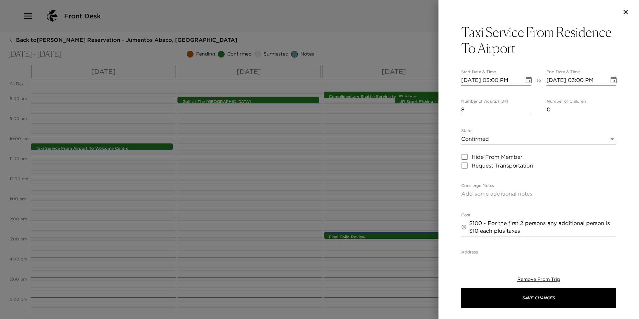
click at [531, 80] on button "Choose date, selected date is Oct 14, 2025" at bounding box center [528, 80] width 13 height 13
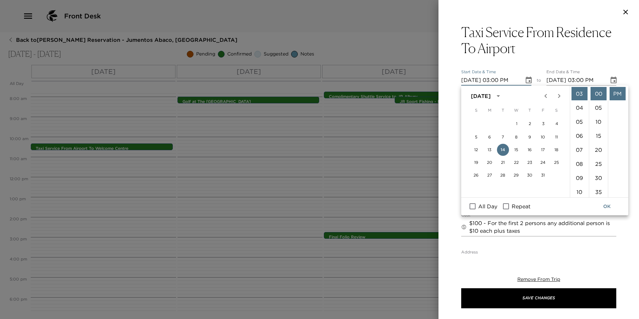
click at [522, 205] on span "Repeat" at bounding box center [521, 206] width 19 height 8
click at [513, 205] on input "Repeat" at bounding box center [506, 206] width 14 height 9
checkbox input "true"
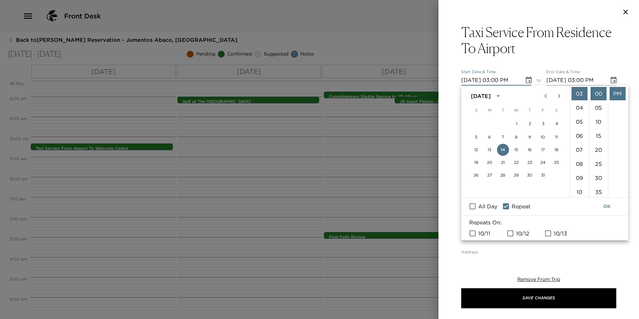
click at [551, 231] on input "10/13" at bounding box center [548, 233] width 14 height 9
checkbox input "true"
click at [605, 208] on button "OK" at bounding box center [606, 206] width 21 height 12
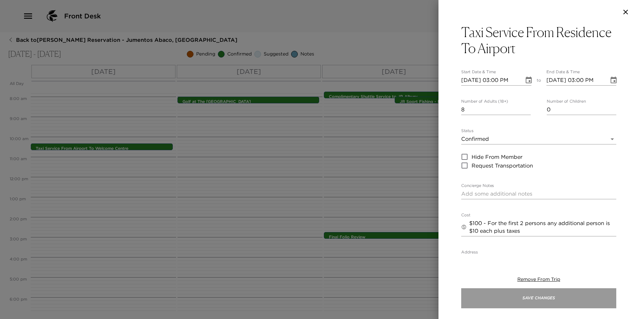
click at [526, 304] on button "Save Changes" at bounding box center [538, 298] width 155 height 20
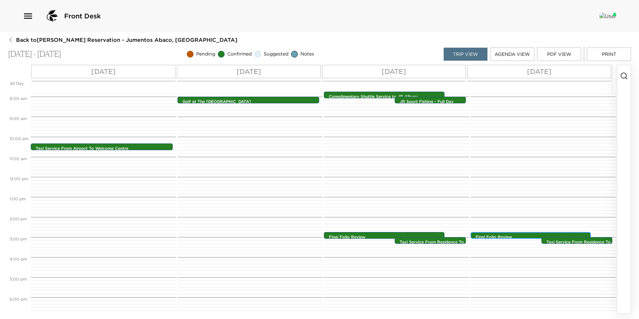
click at [518, 233] on div "Final Folio Review 2:45pm - 2:45pm" at bounding box center [532, 235] width 117 height 5
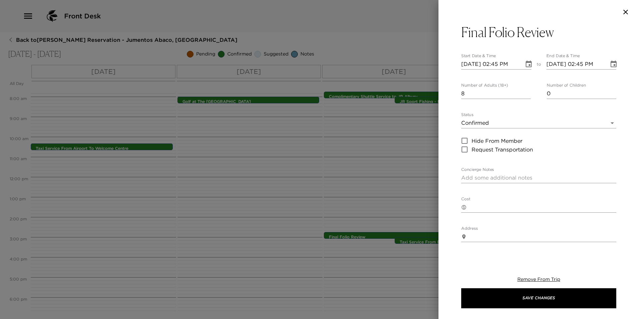
click at [536, 283] on div "Remove From Trip Save Changes" at bounding box center [538, 291] width 155 height 53
click at [536, 277] on span "Remove From Trip" at bounding box center [539, 279] width 43 height 6
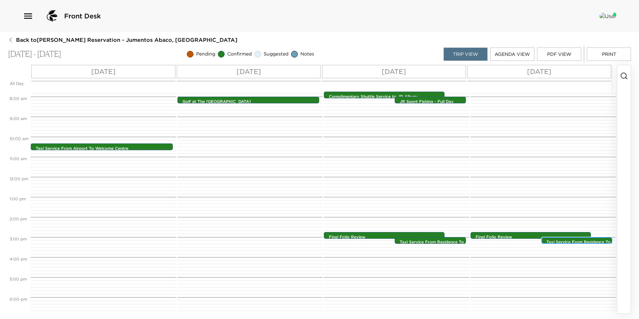
click at [549, 243] on p "Taxi Service From Residence To Airport" at bounding box center [579, 244] width 64 height 11
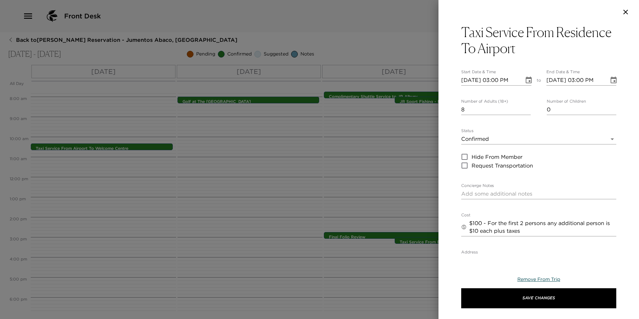
click at [541, 280] on span "Remove From Trip" at bounding box center [539, 279] width 43 height 6
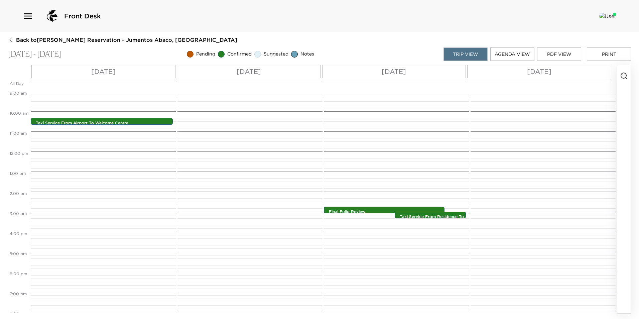
scroll to position [222, 0]
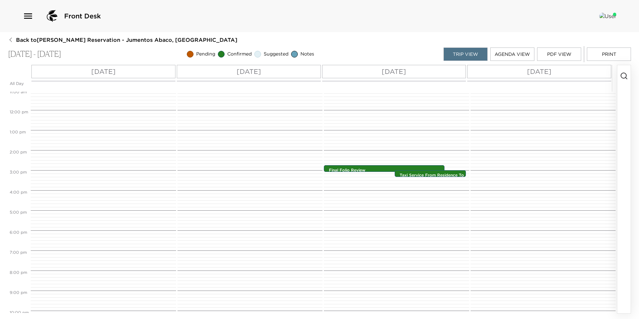
click at [118, 83] on div "Sat 10/11 Sun 10/12 Mon 10/13 Tue 10/14" at bounding box center [321, 78] width 581 height 27
drag, startPoint x: 118, startPoint y: 83, endPoint x: 104, endPoint y: 76, distance: 15.1
click at [104, 76] on p "Sat 10/11" at bounding box center [103, 72] width 24 height 10
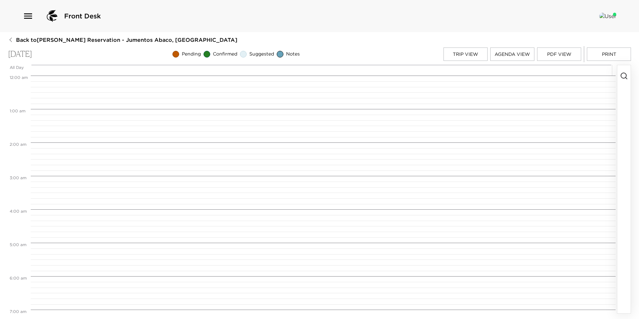
scroll to position [345, 0]
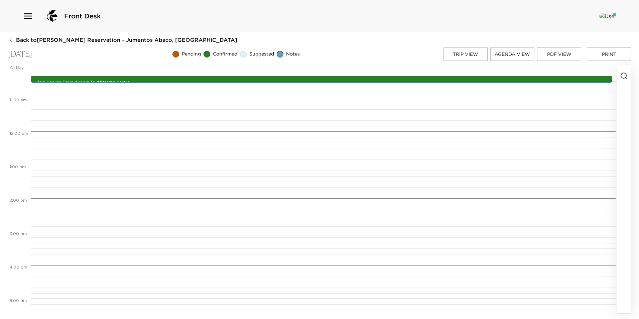
click at [628, 77] on icon "button" at bounding box center [624, 76] width 8 height 8
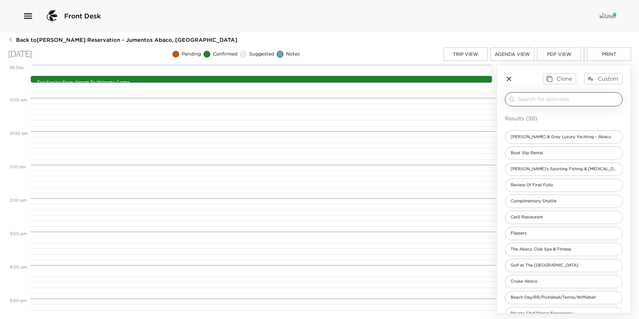
click at [545, 99] on input "search" at bounding box center [569, 99] width 102 height 8
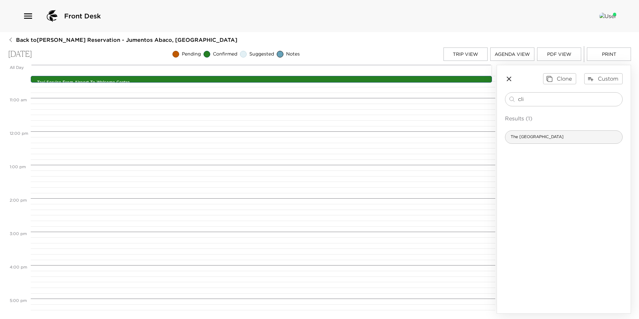
type input "cli"
click at [568, 131] on div "The Cliff House" at bounding box center [564, 136] width 118 height 13
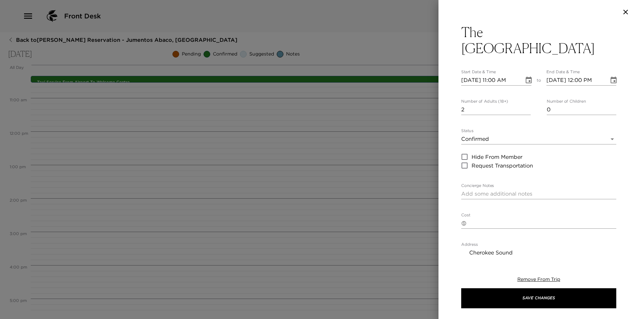
click at [526, 104] on input "2" at bounding box center [496, 109] width 70 height 11
click at [526, 104] on input "3" at bounding box center [496, 109] width 70 height 11
click at [526, 104] on input "4" at bounding box center [496, 109] width 70 height 11
click at [526, 104] on input "5" at bounding box center [496, 109] width 70 height 11
click at [526, 104] on input "6" at bounding box center [496, 109] width 70 height 11
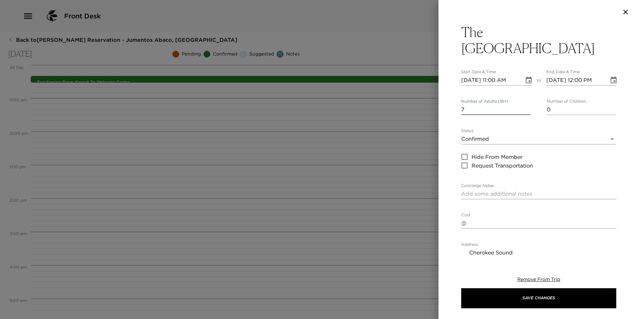
click at [526, 104] on input "7" at bounding box center [496, 109] width 70 height 11
type input "8"
click at [526, 104] on input "8" at bounding box center [496, 109] width 70 height 11
click at [501, 121] on body "Front Desk Back to Jim Joyce Jr. Reservation - Jumentos Abaco, Bahamas Saturday…" at bounding box center [319, 159] width 639 height 319
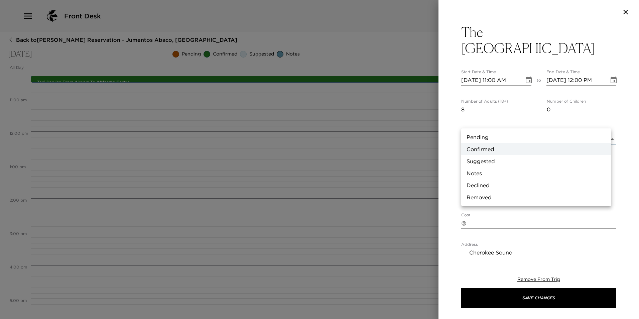
click at [499, 131] on li "Pending" at bounding box center [536, 137] width 150 height 12
type input "Pending"
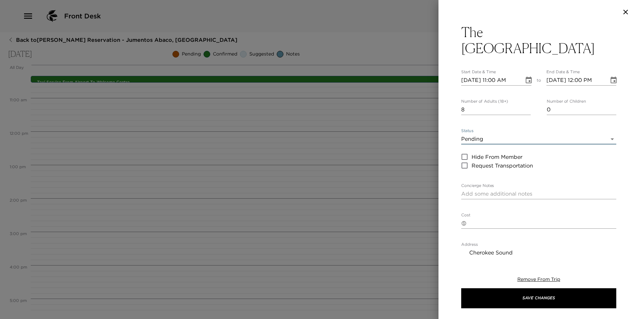
click at [525, 76] on icon "Choose date, selected date is Oct 11, 2025" at bounding box center [529, 80] width 8 height 8
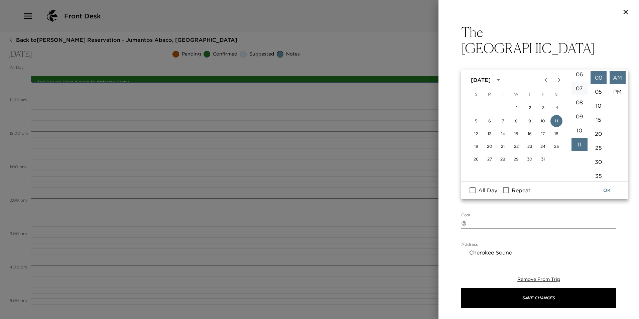
click at [578, 92] on li "07" at bounding box center [580, 88] width 16 height 13
click at [614, 90] on li "PM" at bounding box center [618, 91] width 16 height 13
type input "10/11/2025 07:00 PM"
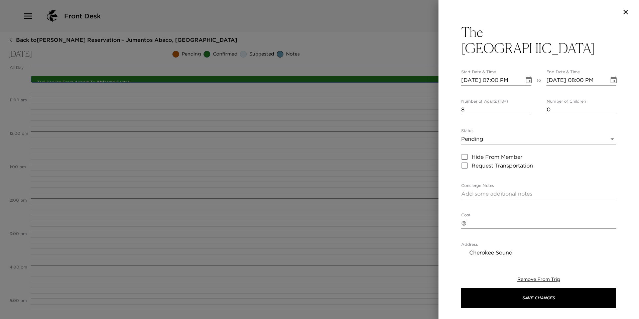
click at [610, 76] on icon "Choose date, selected date is Oct 11, 2025" at bounding box center [614, 80] width 8 height 8
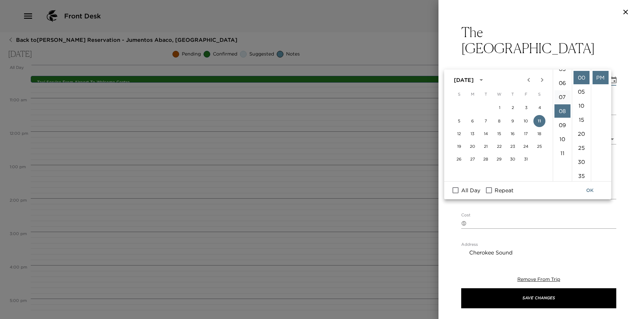
click at [561, 96] on li "07" at bounding box center [563, 96] width 16 height 13
type input "10/11/2025 07:00 PM"
click at [593, 190] on button "OK" at bounding box center [589, 190] width 21 height 12
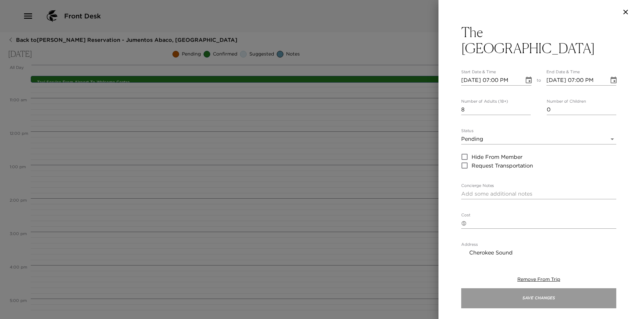
click at [556, 298] on button "Save Changes" at bounding box center [538, 298] width 155 height 20
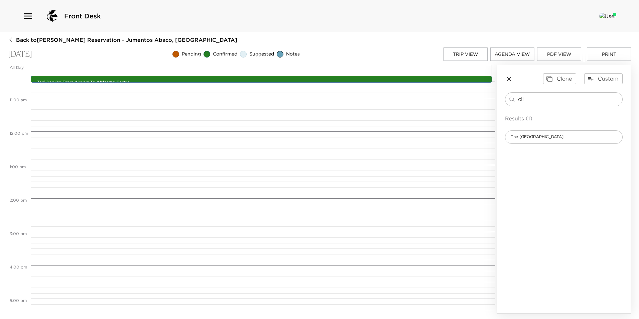
click at [466, 52] on button "Trip View" at bounding box center [466, 53] width 44 height 13
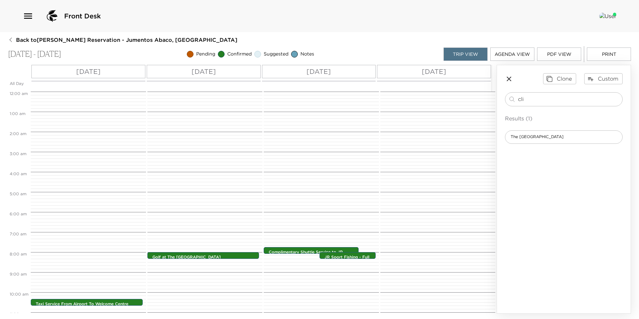
scroll to position [155, 0]
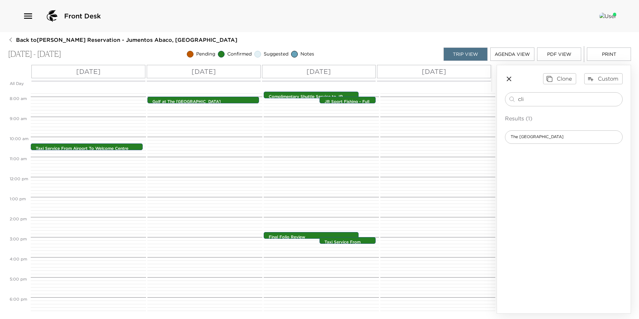
click at [91, 70] on p "Sat 10/11" at bounding box center [88, 72] width 24 height 10
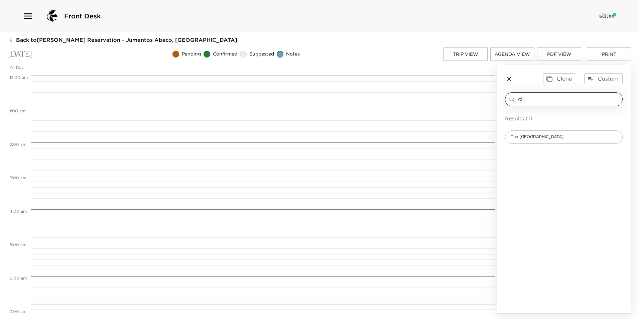
scroll to position [345, 0]
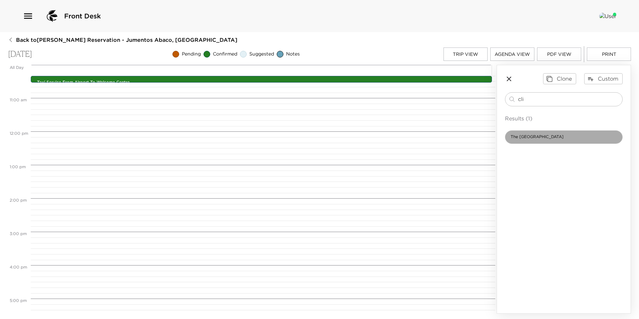
click at [535, 132] on div "The Cliff House" at bounding box center [564, 136] width 118 height 13
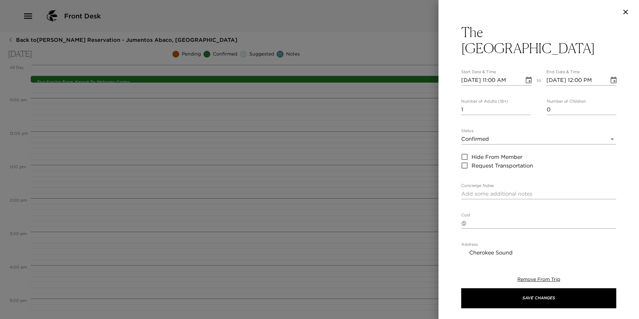
click at [205, 182] on div at bounding box center [319, 159] width 639 height 319
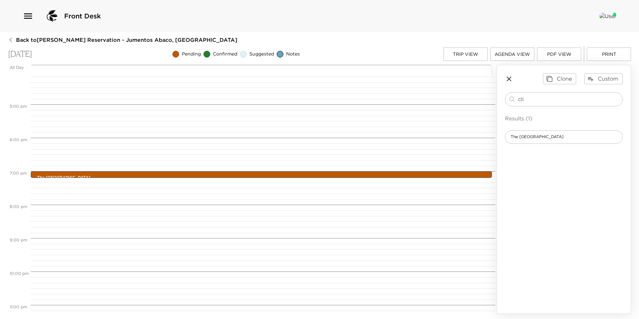
scroll to position [565, 0]
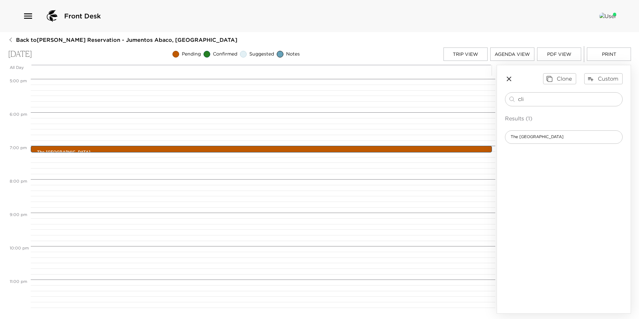
click at [476, 51] on button "Trip View" at bounding box center [466, 53] width 44 height 13
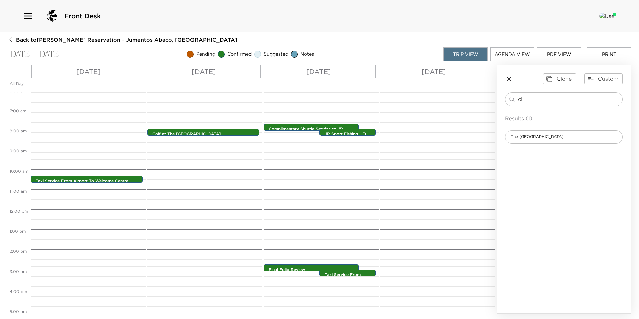
scroll to position [122, 0]
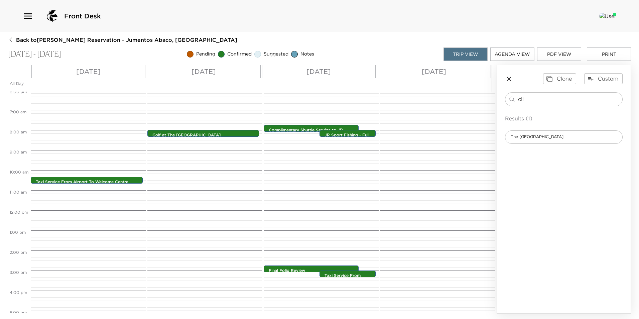
click at [192, 74] on p "Sun 10/12" at bounding box center [204, 72] width 24 height 10
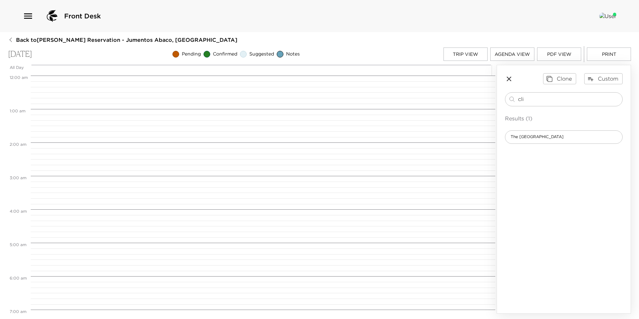
scroll to position [267, 0]
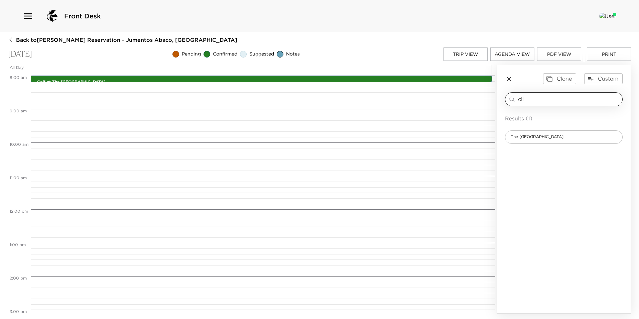
click at [531, 100] on input "cli" at bounding box center [569, 99] width 102 height 8
type input "beach hou"
click at [525, 137] on span "The Beach House" at bounding box center [538, 137] width 64 height 6
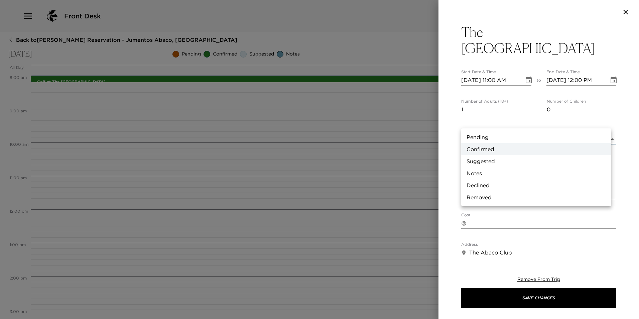
click at [487, 119] on body "Front Desk Back to Jim Joyce Jr. Reservation - Jumentos Abaco, Bahamas Sunday, …" at bounding box center [319, 159] width 639 height 319
click at [487, 140] on li "Pending" at bounding box center [536, 137] width 150 height 12
type input "Pending"
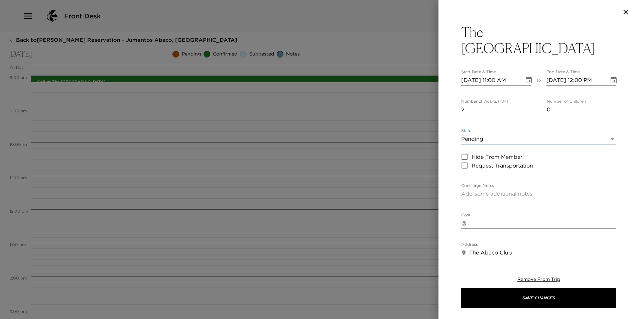
click at [526, 104] on input "2" at bounding box center [496, 109] width 70 height 11
click at [526, 104] on input "3" at bounding box center [496, 109] width 70 height 11
click at [526, 104] on input "4" at bounding box center [496, 109] width 70 height 11
click at [526, 104] on input "5" at bounding box center [496, 109] width 70 height 11
click at [526, 104] on input "6" at bounding box center [496, 109] width 70 height 11
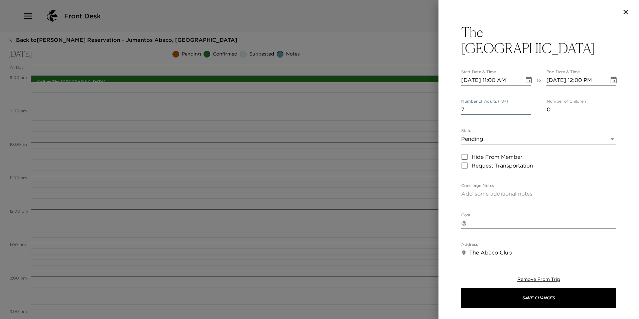
click at [526, 104] on input "7" at bounding box center [496, 109] width 70 height 11
type input "8"
click at [526, 104] on input "8" at bounding box center [496, 109] width 70 height 11
click at [526, 76] on icon "Choose date, selected date is Oct 12, 2025" at bounding box center [529, 80] width 8 height 8
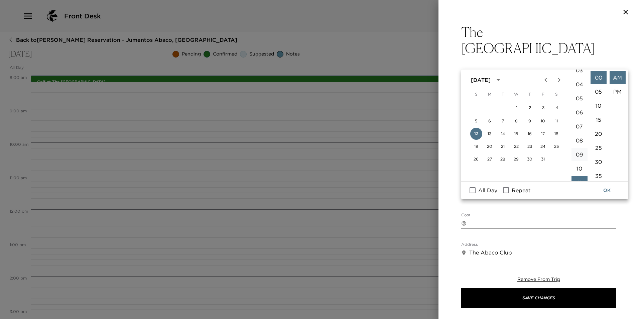
scroll to position [0, 0]
click at [576, 174] on li "07" at bounding box center [580, 175] width 16 height 13
click at [613, 88] on li "PM" at bounding box center [618, 91] width 16 height 13
type input "10/12/2025 07:00 PM"
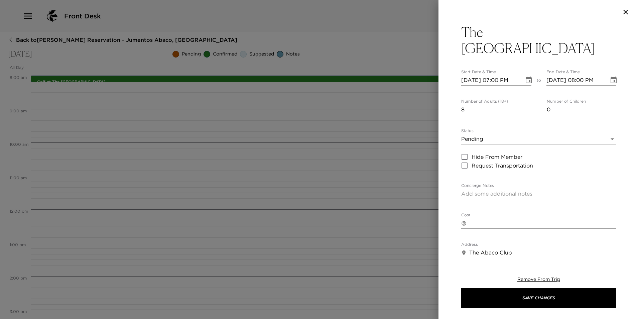
scroll to position [14, 0]
click at [611, 77] on icon "Choose date, selected date is Oct 12, 2025" at bounding box center [614, 80] width 6 height 7
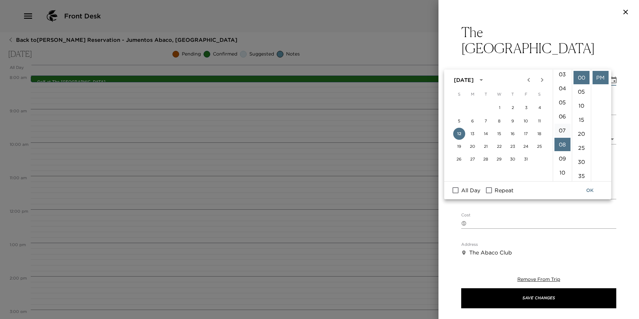
click at [560, 133] on li "07" at bounding box center [563, 130] width 16 height 13
type input "10/12/2025 07:00 PM"
click at [586, 190] on button "OK" at bounding box center [589, 190] width 21 height 12
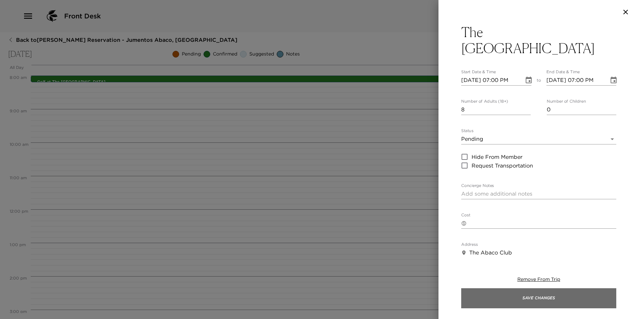
click at [522, 305] on button "Save Changes" at bounding box center [538, 298] width 155 height 20
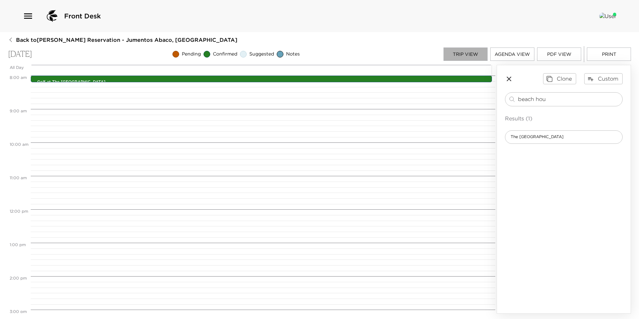
click at [458, 57] on button "Trip View" at bounding box center [466, 53] width 44 height 13
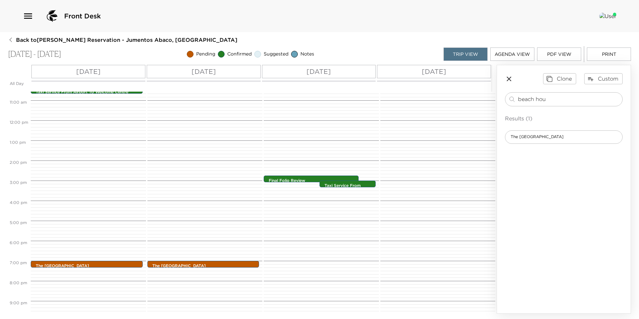
scroll to position [260, 0]
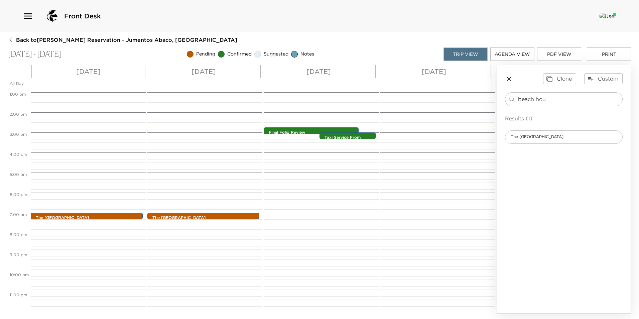
click at [338, 72] on div "Mon 10/13" at bounding box center [319, 71] width 114 height 13
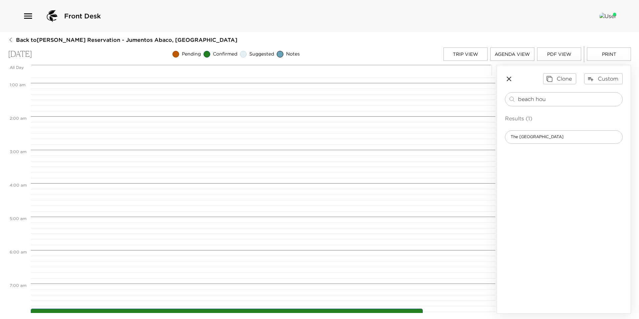
scroll to position [0, 0]
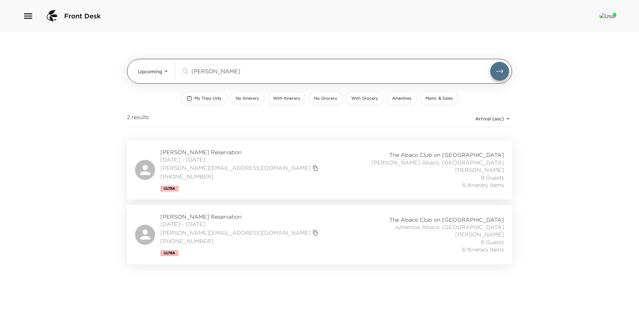
click at [232, 71] on input "[PERSON_NAME]" at bounding box center [341, 71] width 299 height 8
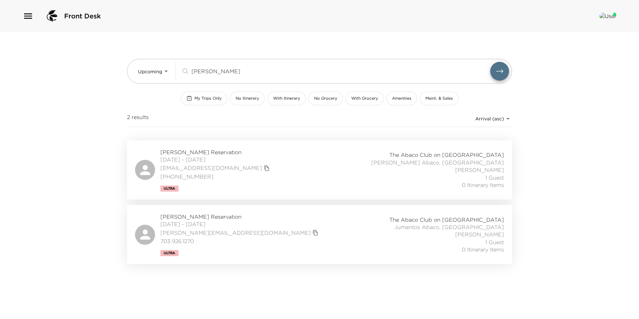
type input "[PERSON_NAME]"
